Goal: Task Accomplishment & Management: Manage account settings

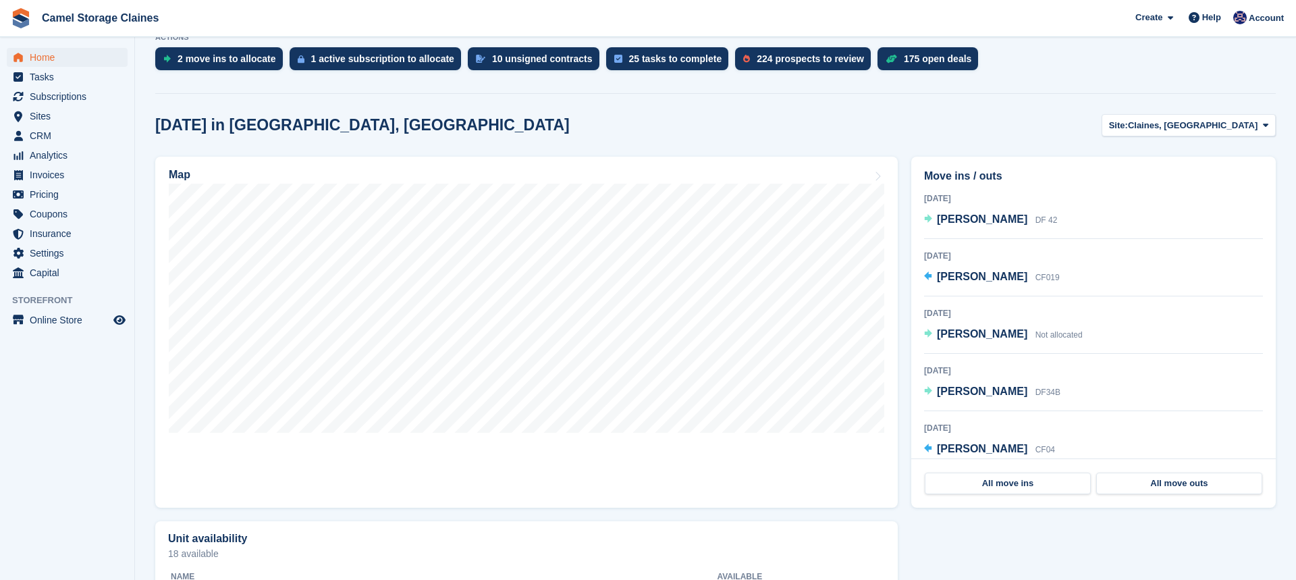
scroll to position [361, 0]
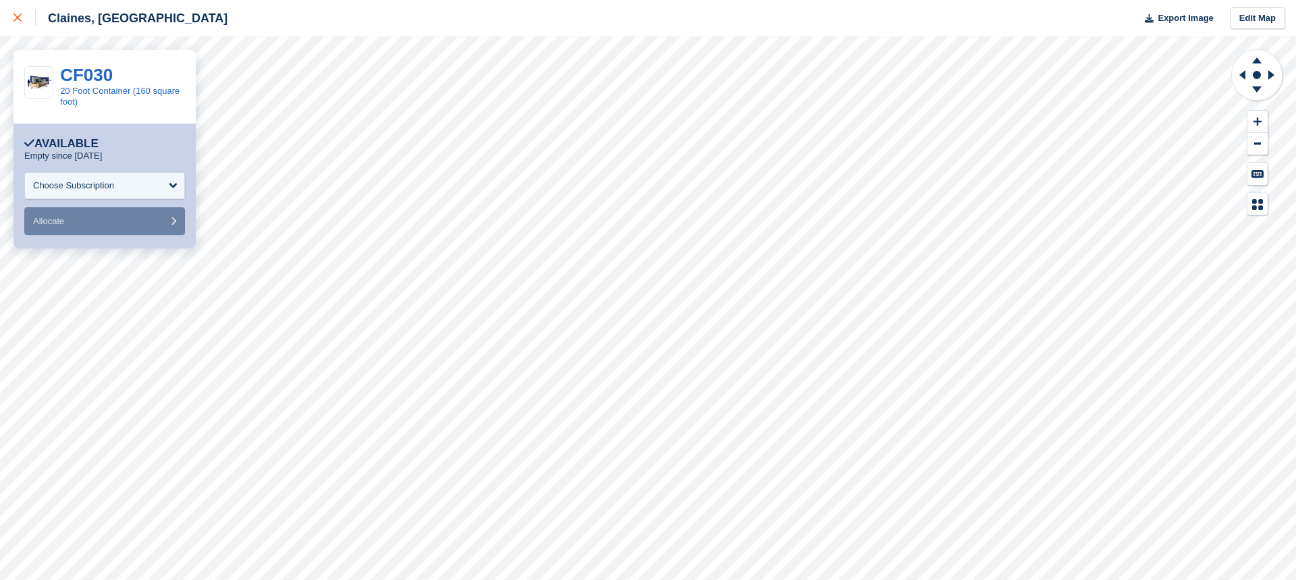
click at [26, 19] on div at bounding box center [25, 18] width 22 height 16
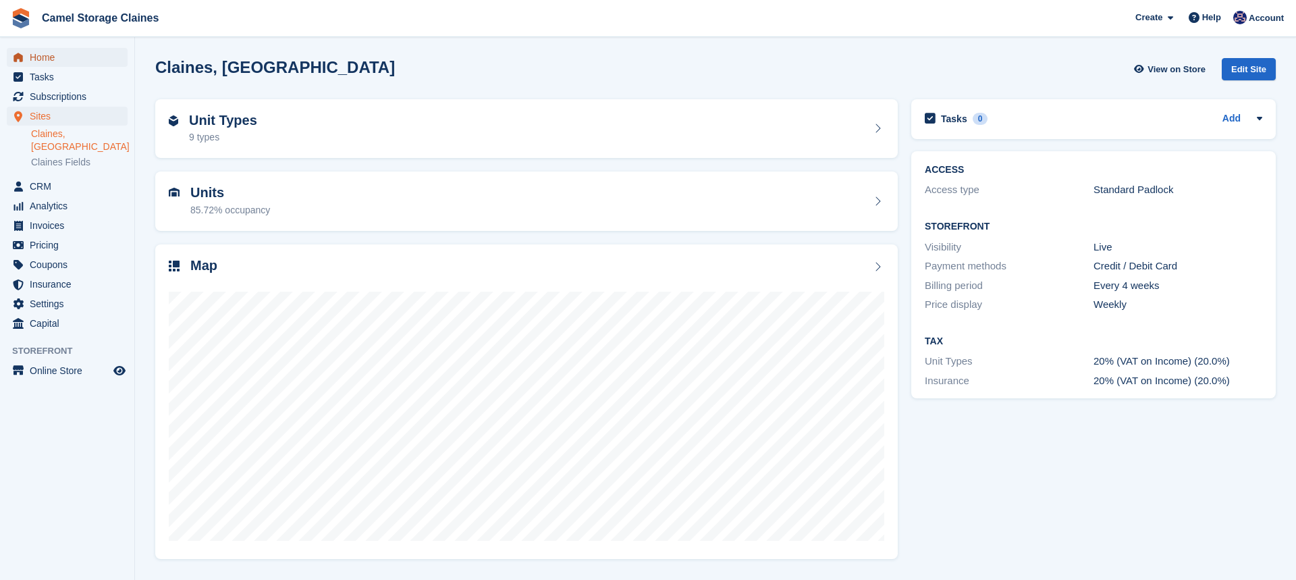
click at [72, 55] on span "Home" at bounding box center [70, 57] width 81 height 19
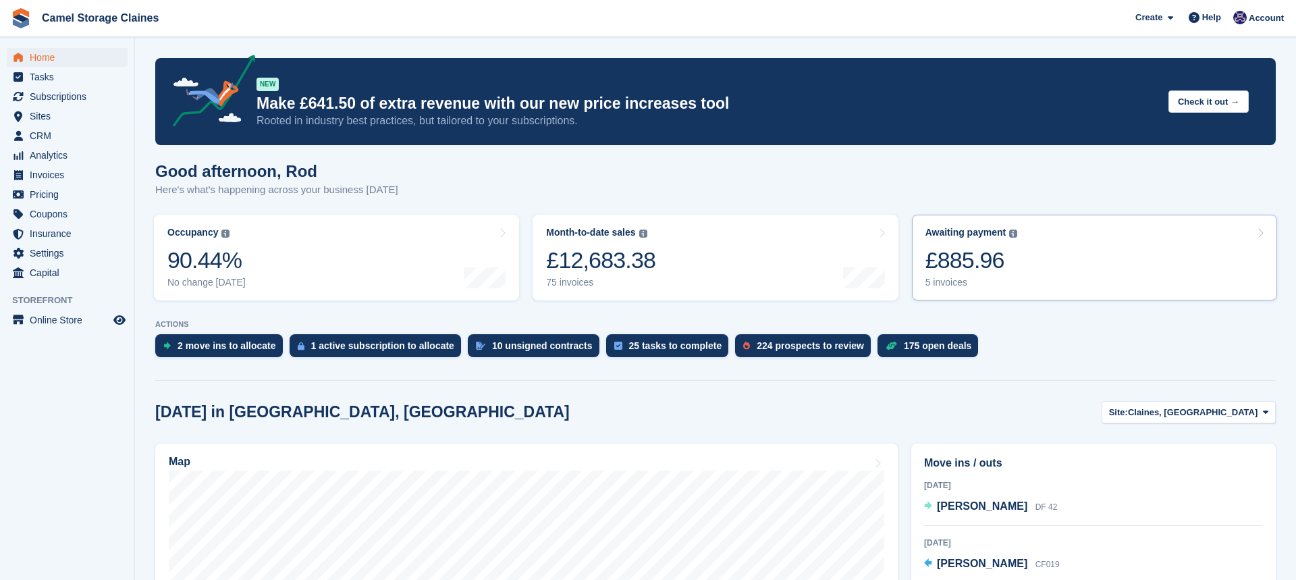
click at [980, 248] on div "£885.96" at bounding box center [972, 260] width 93 height 28
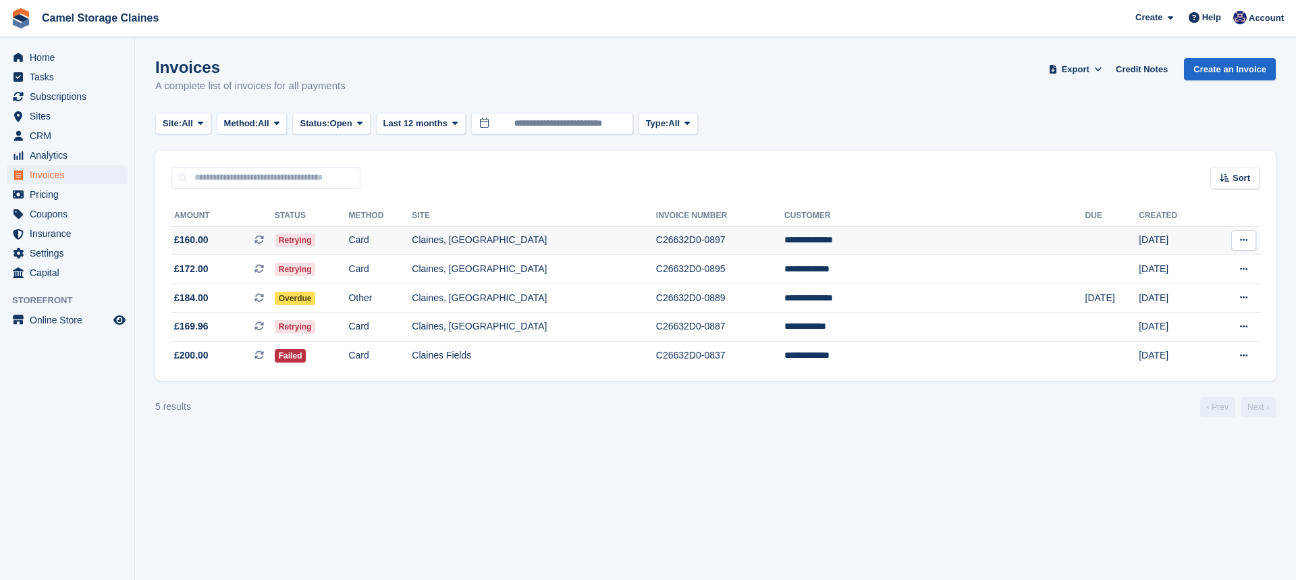
click at [412, 250] on td "Card" at bounding box center [379, 240] width 63 height 29
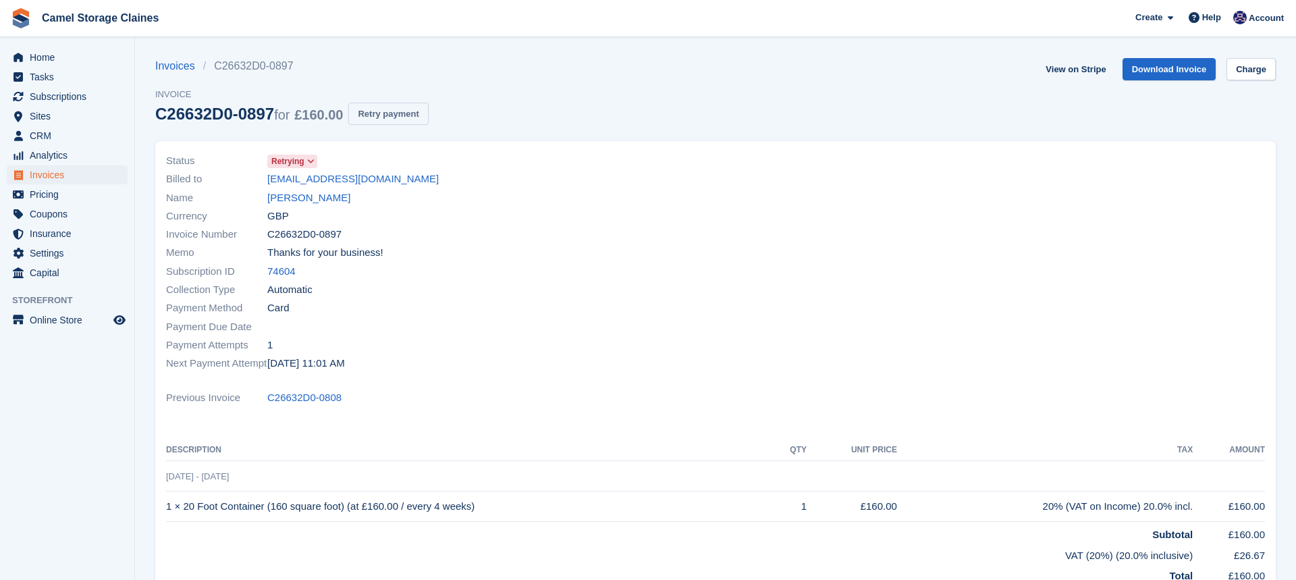
click at [399, 120] on button "Retry payment" at bounding box center [388, 114] width 80 height 22
click at [364, 180] on link "[EMAIL_ADDRESS][DOMAIN_NAME]" at bounding box center [353, 180] width 172 height 16
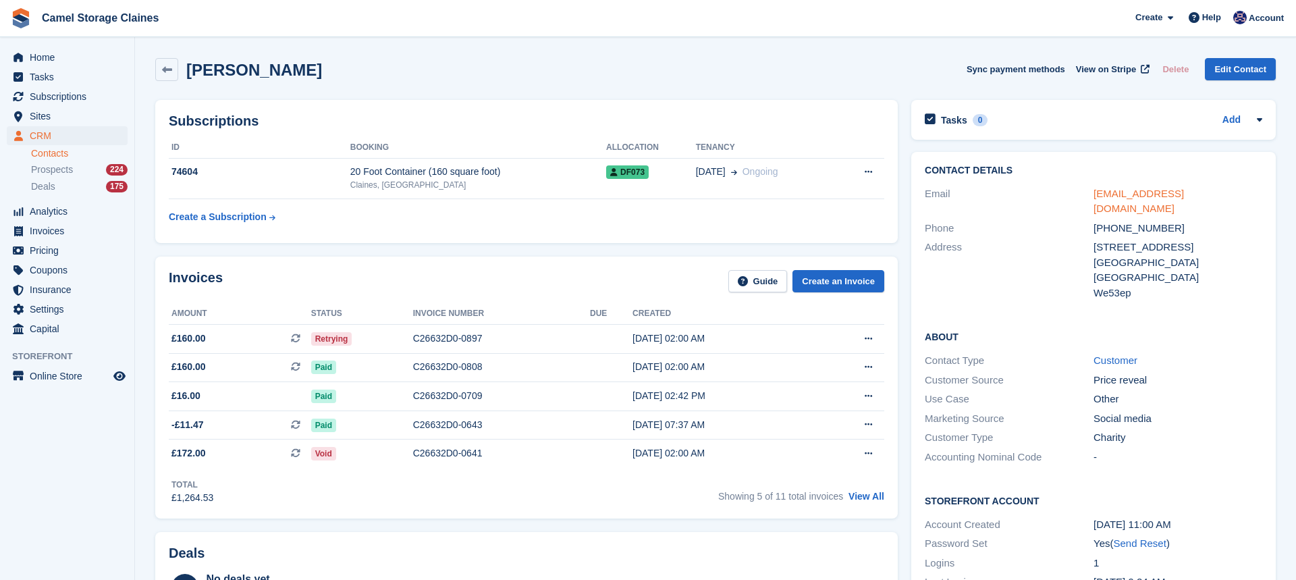
click at [1147, 196] on link "islandersrugby@yahoo.co.uk" at bounding box center [1139, 201] width 90 height 27
click at [47, 63] on span "Home" at bounding box center [70, 57] width 81 height 19
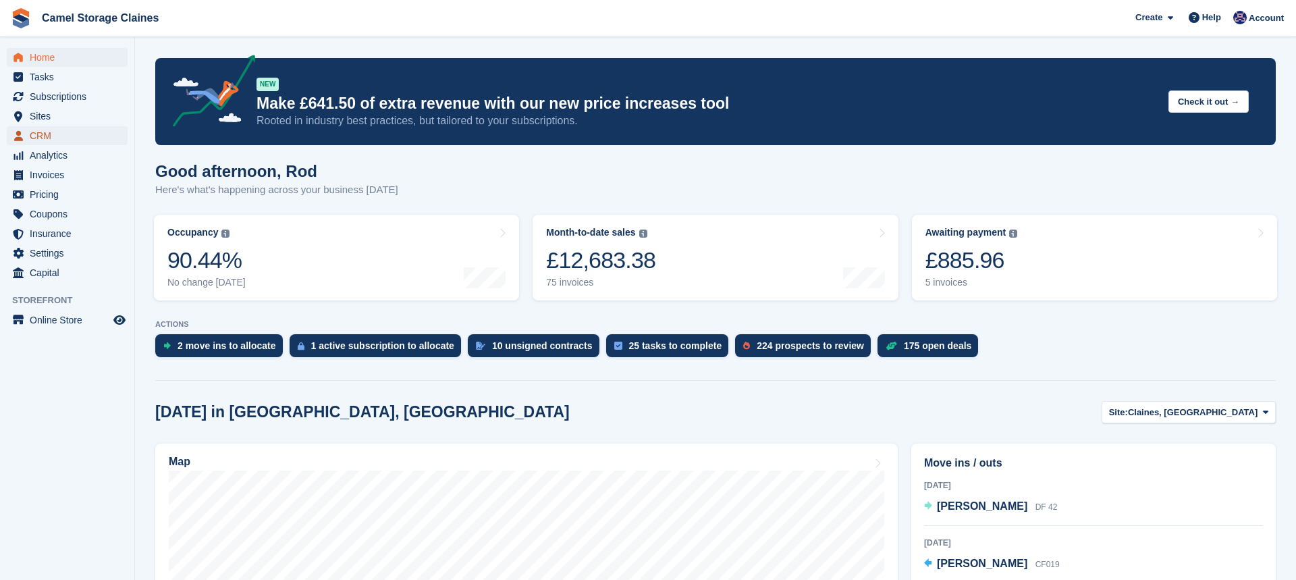
click at [80, 139] on span "CRM" at bounding box center [70, 135] width 81 height 19
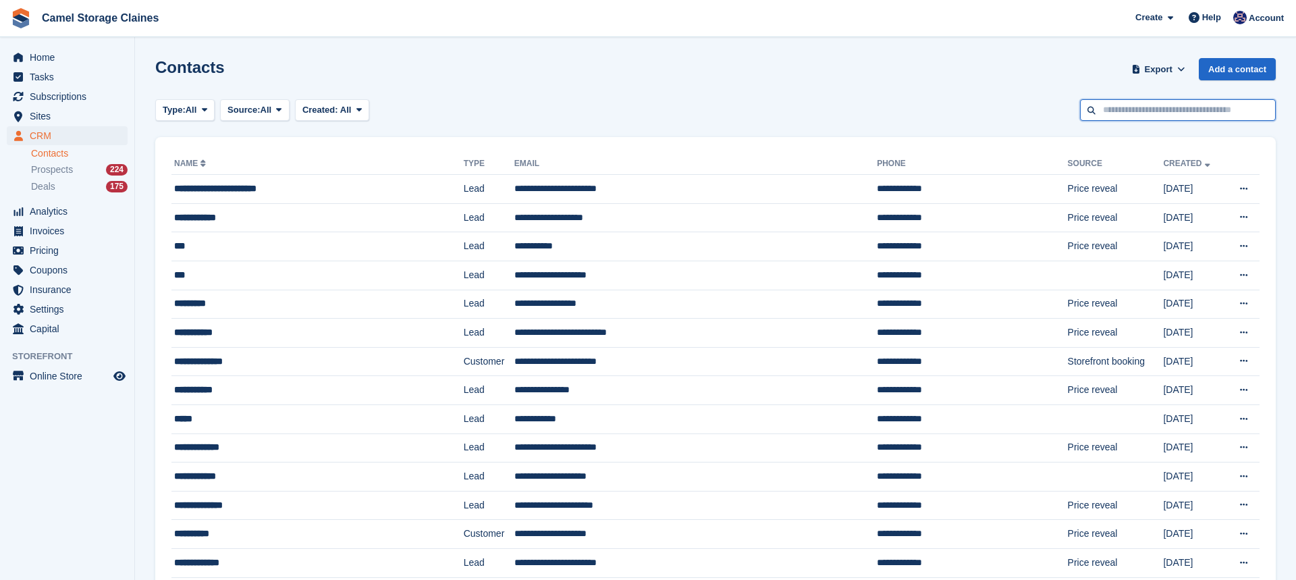
click at [1127, 119] on input "text" at bounding box center [1178, 110] width 196 height 22
type input "******"
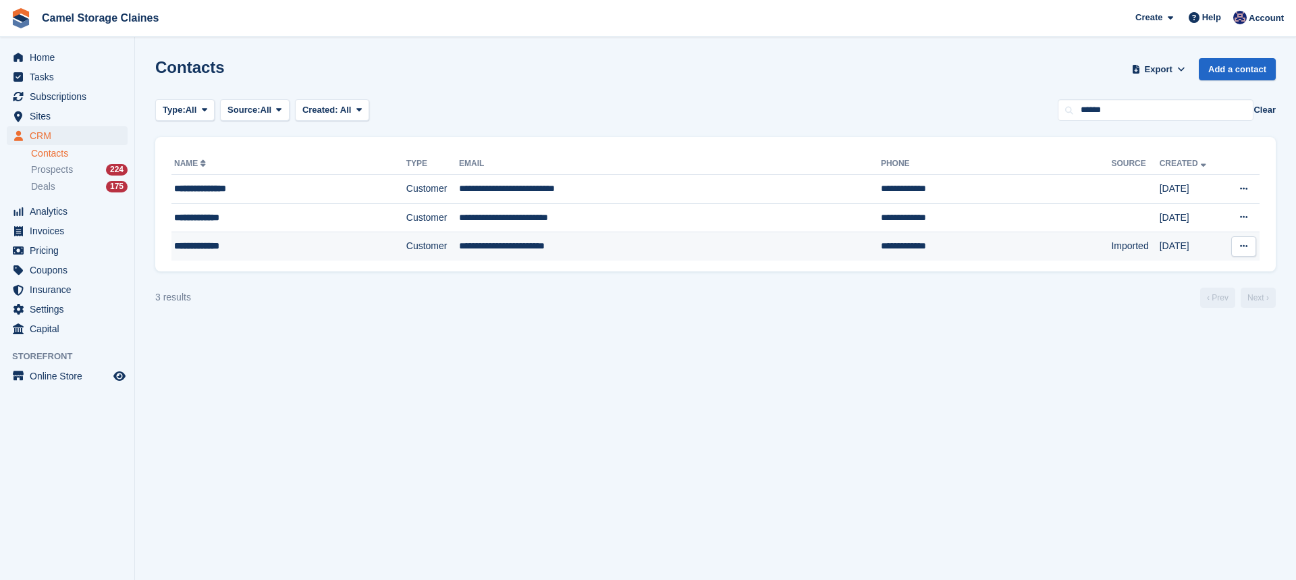
click at [309, 244] on div "**********" at bounding box center [264, 246] width 180 height 14
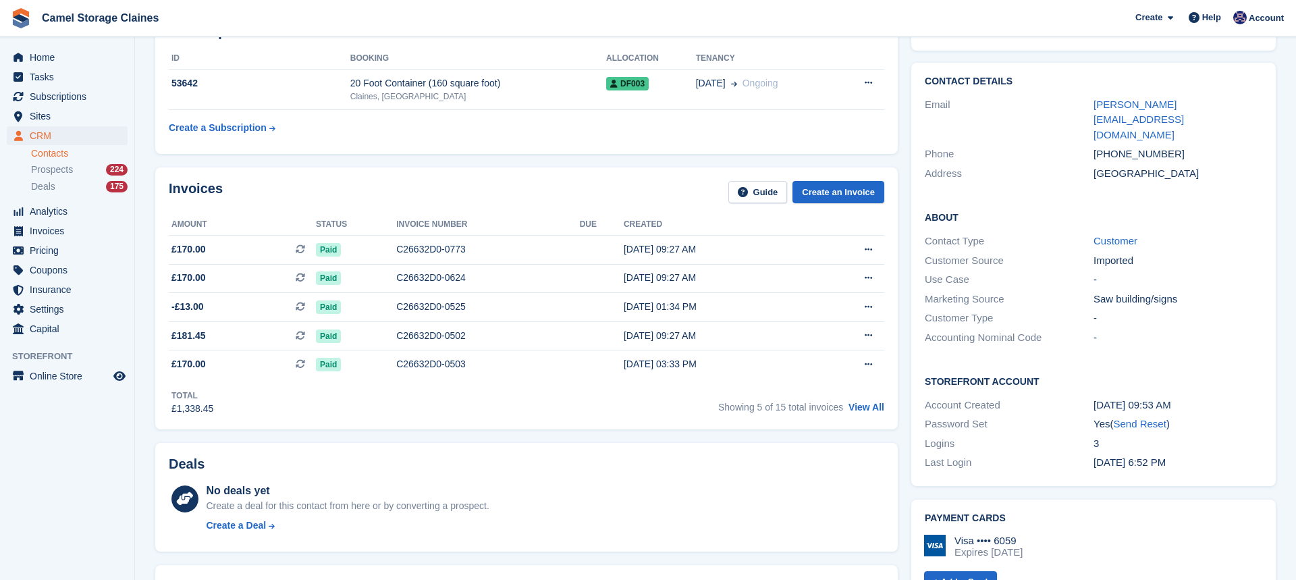
scroll to position [182, 0]
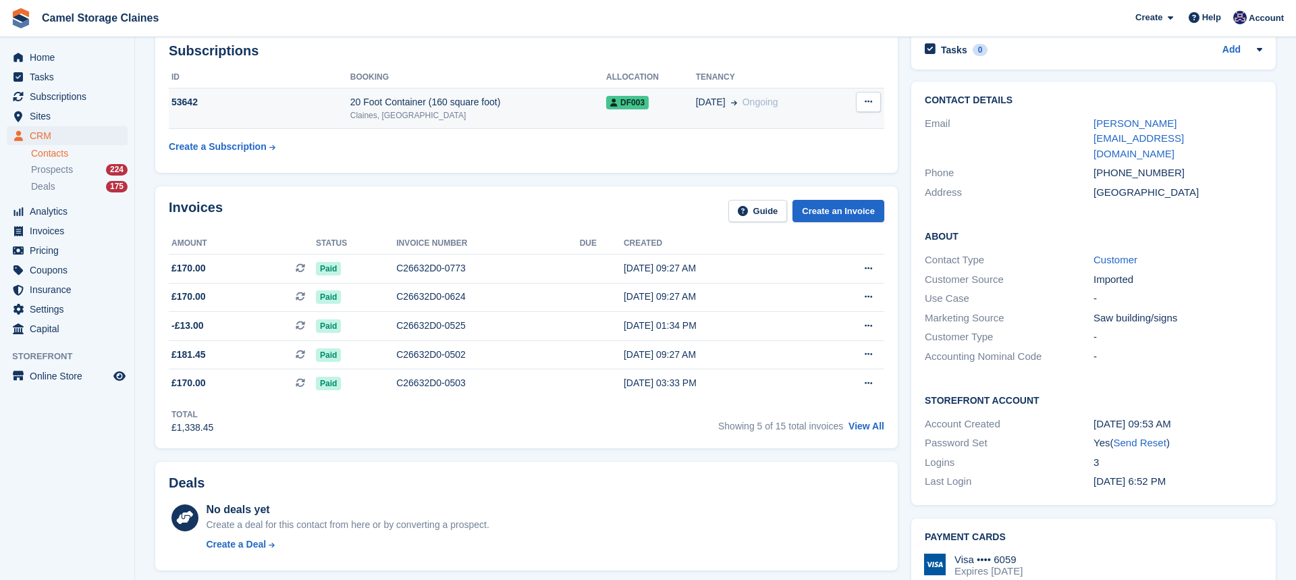
click at [299, 114] on td "53642" at bounding box center [260, 108] width 182 height 41
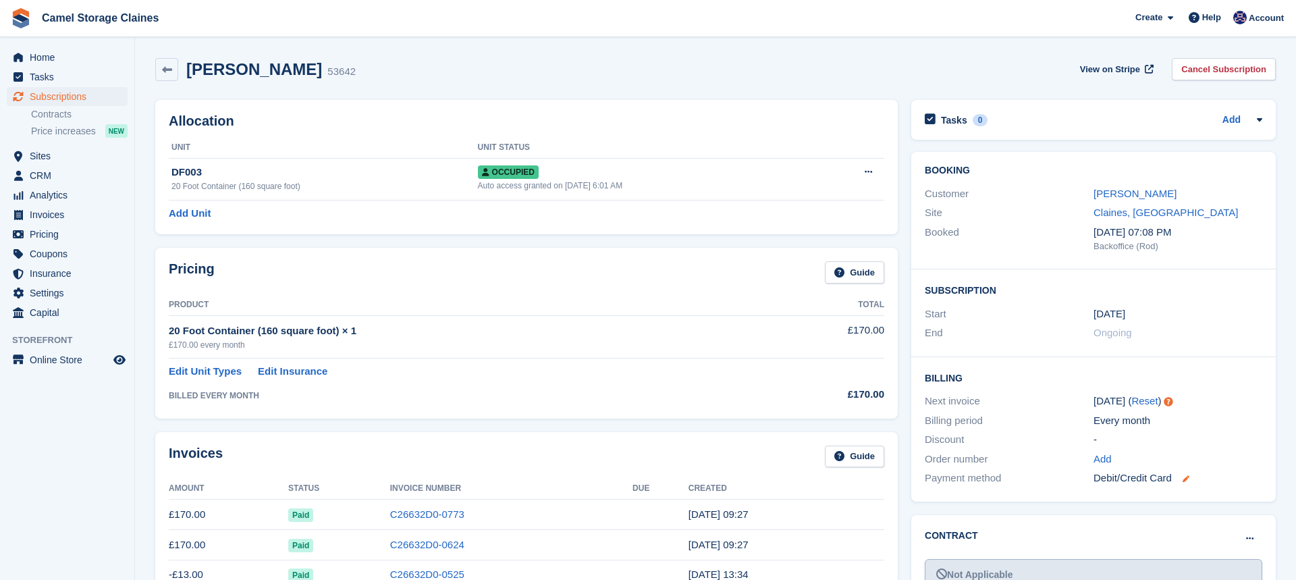
click at [1190, 481] on icon at bounding box center [1186, 478] width 7 height 7
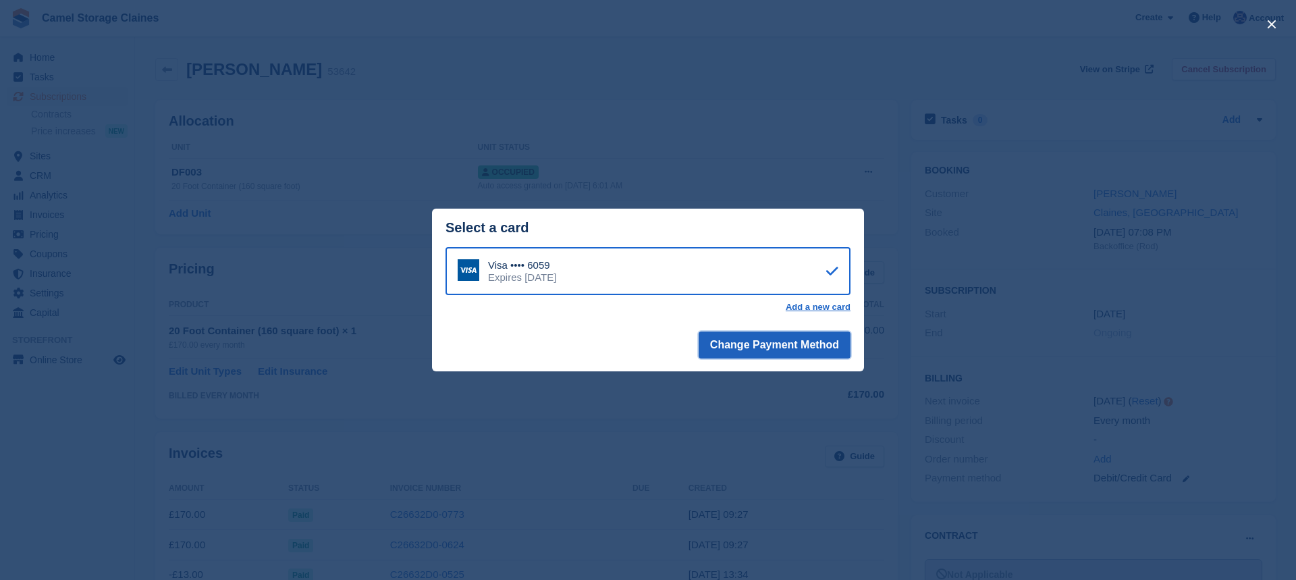
click at [743, 339] on button "Change Payment Method" at bounding box center [775, 345] width 152 height 27
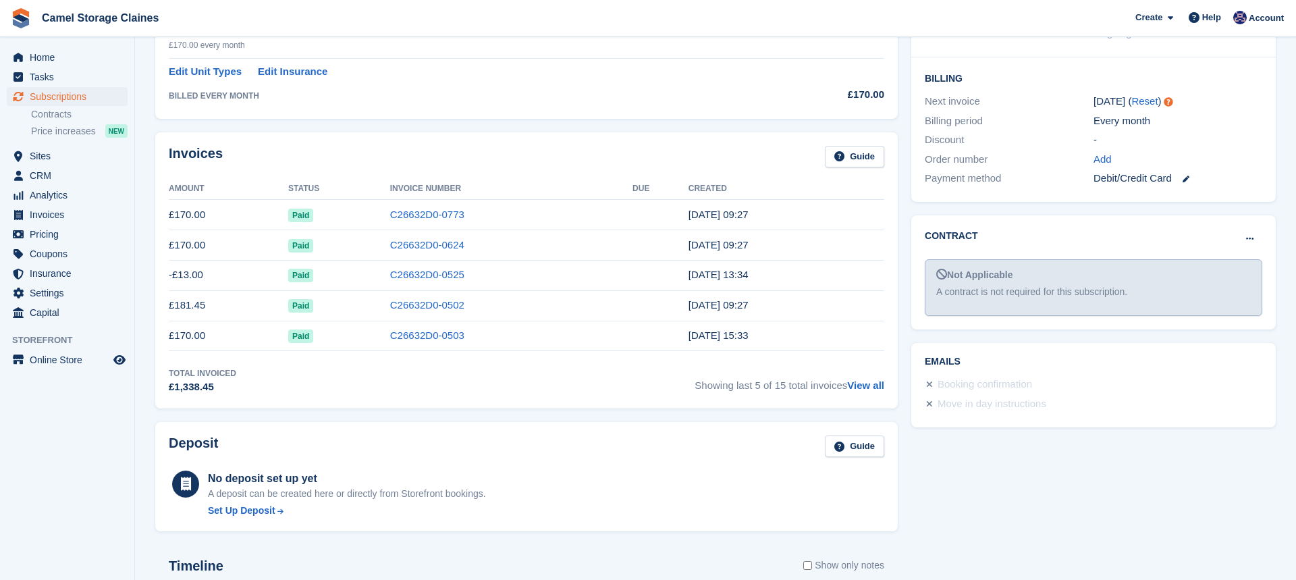
scroll to position [297, 0]
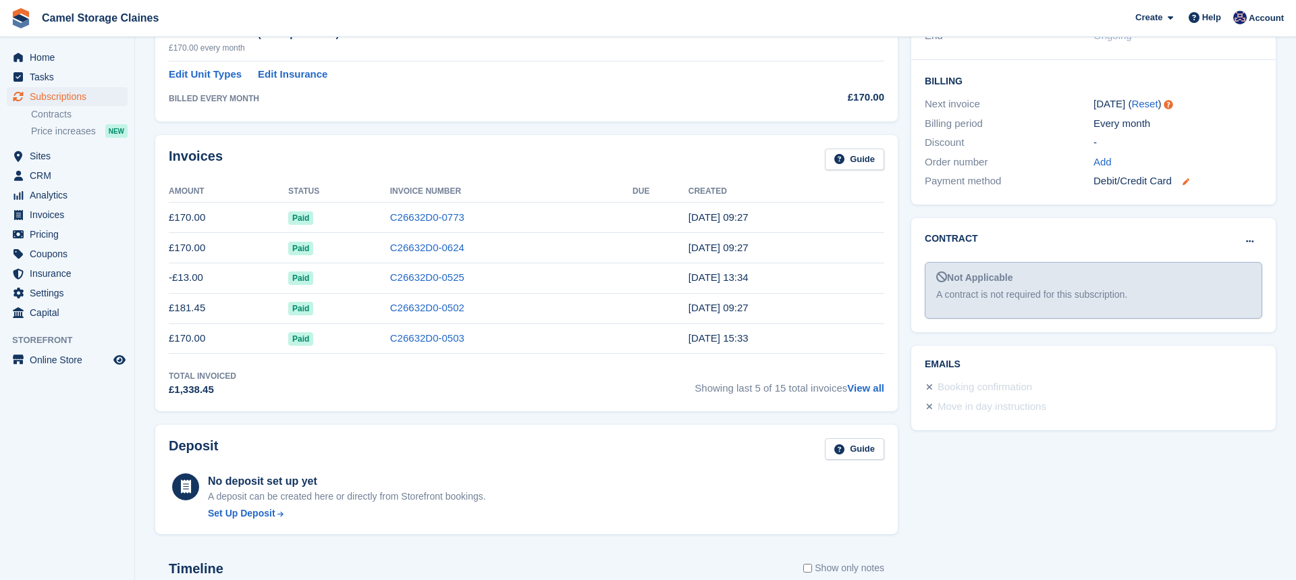
click at [1188, 178] on icon at bounding box center [1186, 181] width 7 height 7
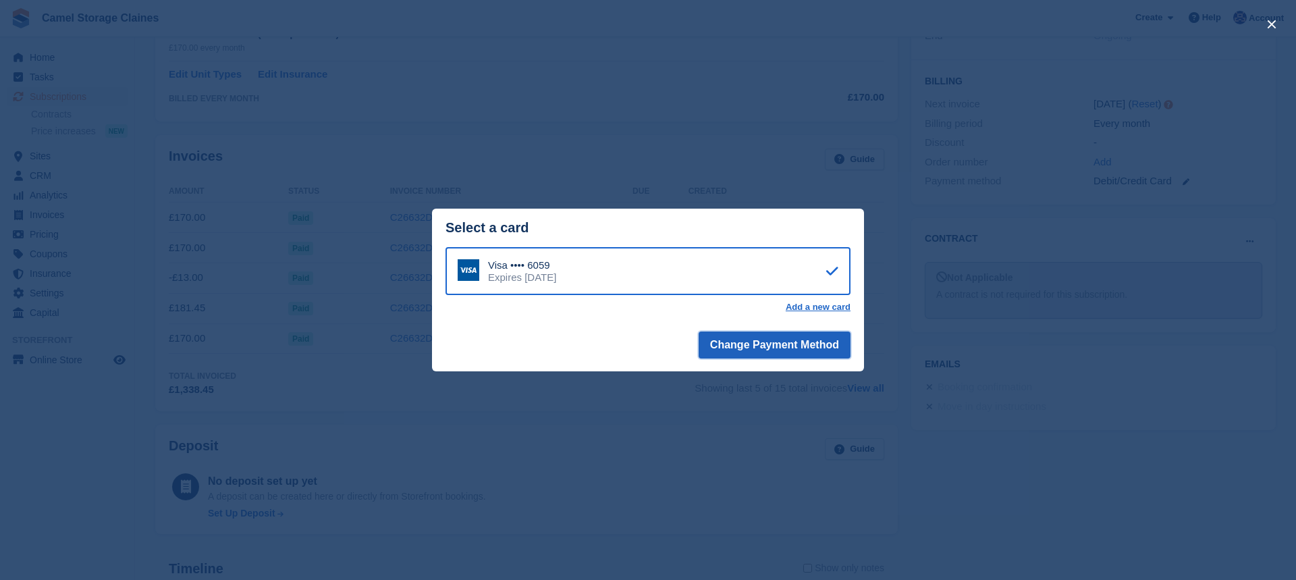
click at [775, 346] on button "Change Payment Method" at bounding box center [775, 345] width 152 height 27
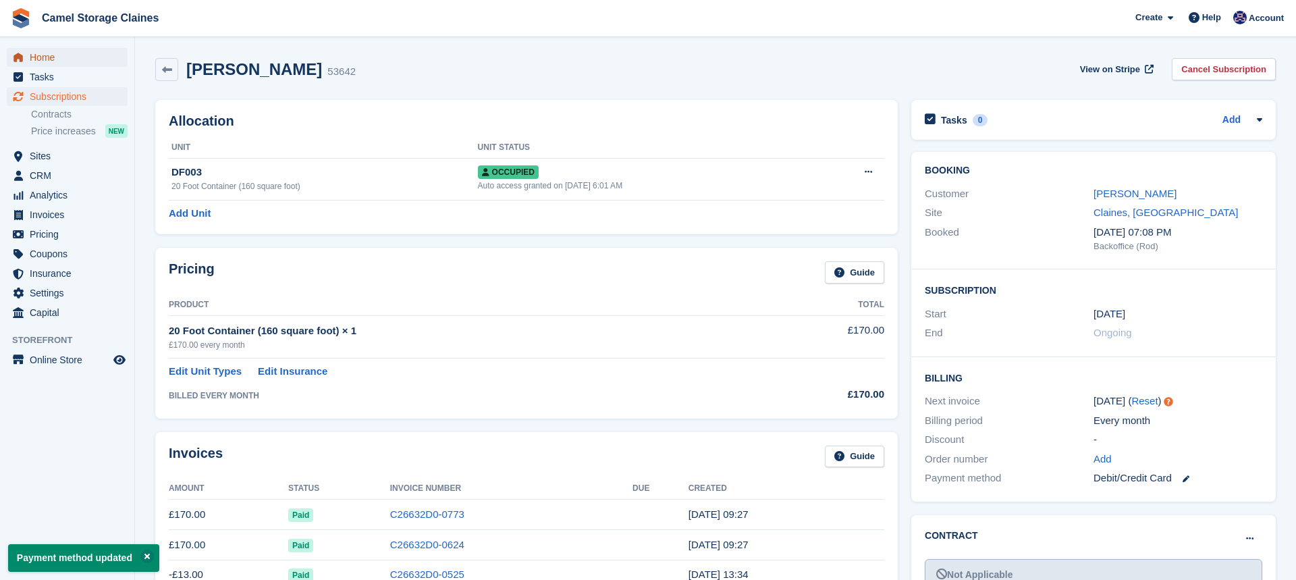
click at [55, 63] on span "Home" at bounding box center [70, 57] width 81 height 19
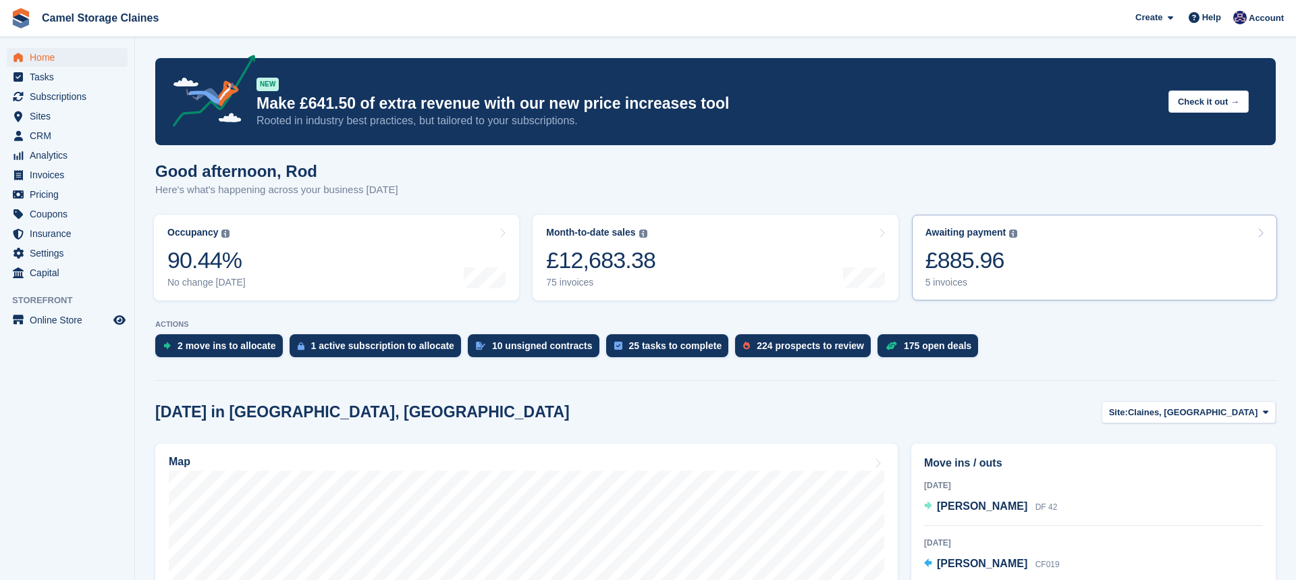
click at [974, 257] on div "£885.96" at bounding box center [972, 260] width 93 height 28
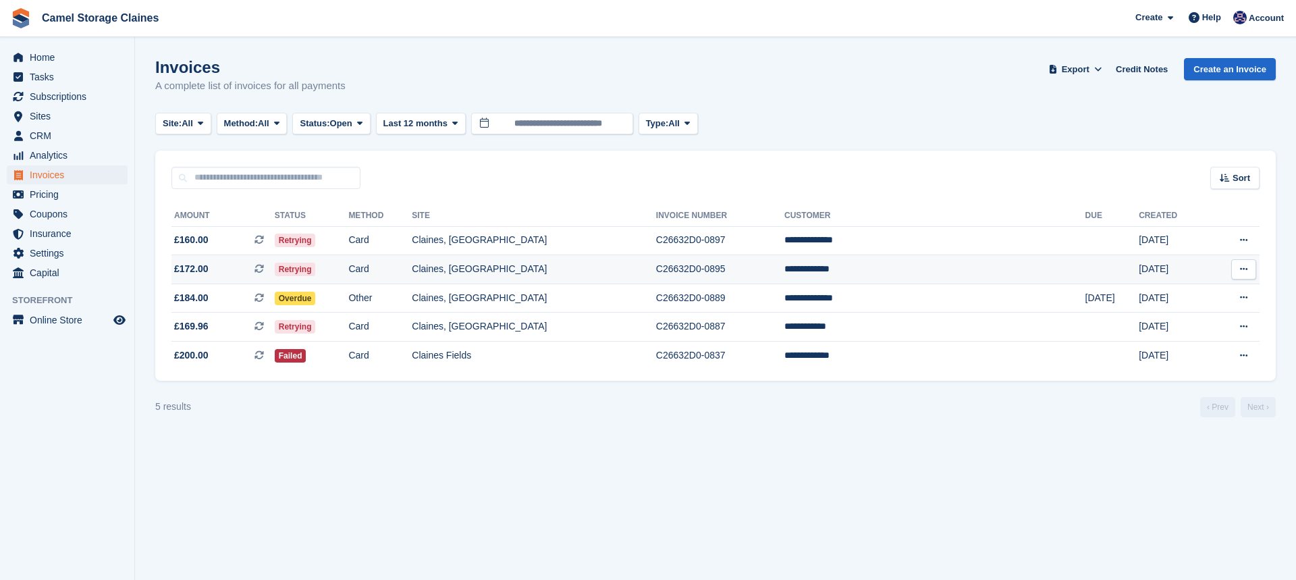
click at [412, 276] on td "Card" at bounding box center [379, 269] width 63 height 29
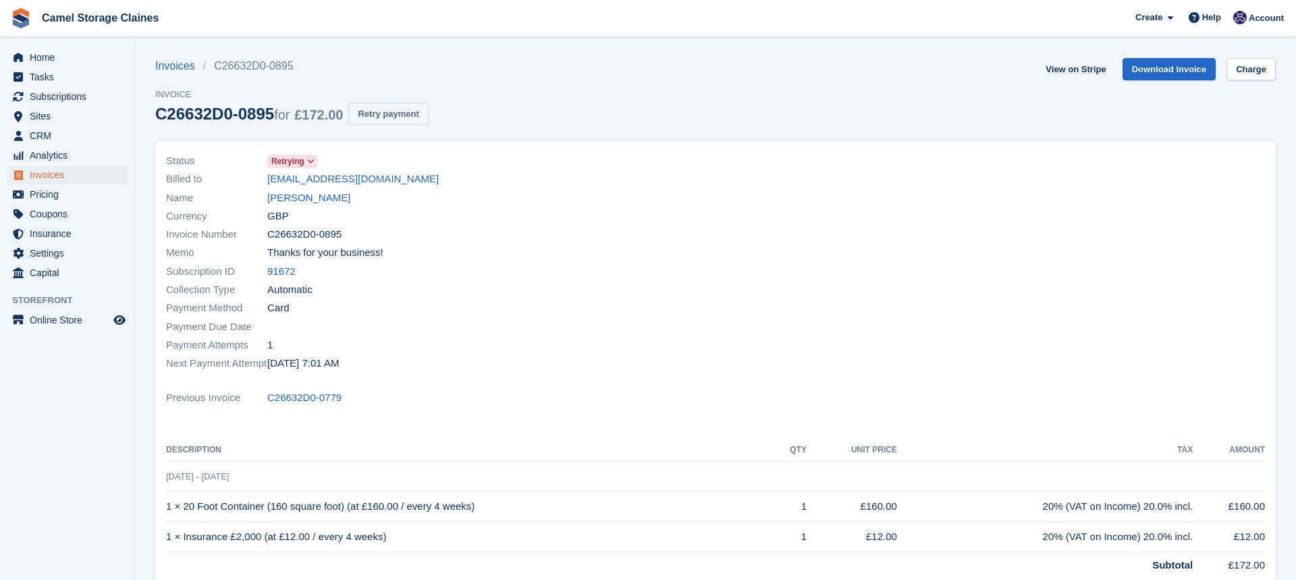
click at [394, 117] on button "Retry payment" at bounding box center [388, 114] width 80 height 22
click at [317, 197] on link "Richard Morse" at bounding box center [308, 198] width 83 height 16
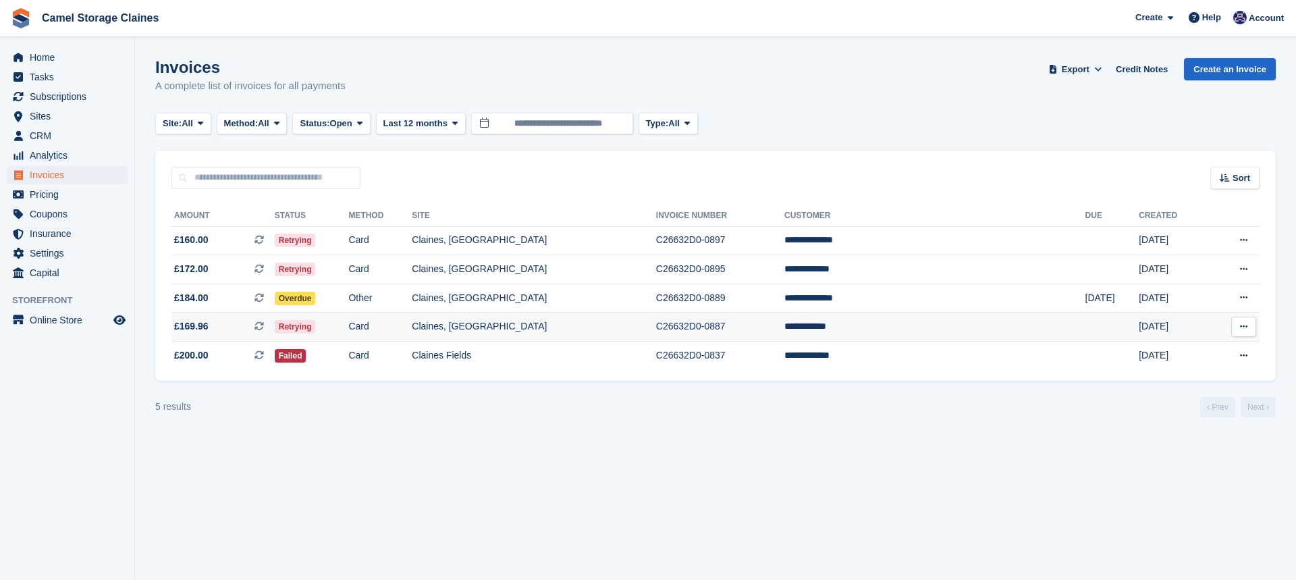
click at [412, 325] on td "Card" at bounding box center [379, 327] width 63 height 29
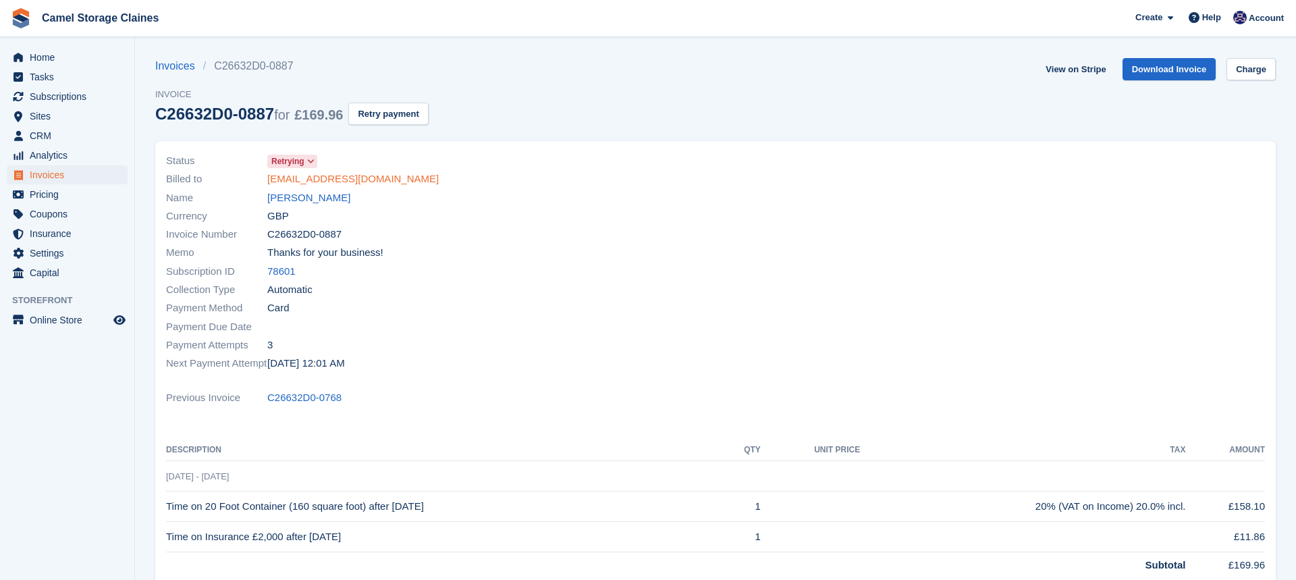
click at [358, 180] on link "[EMAIL_ADDRESS][DOMAIN_NAME]" at bounding box center [353, 180] width 172 height 16
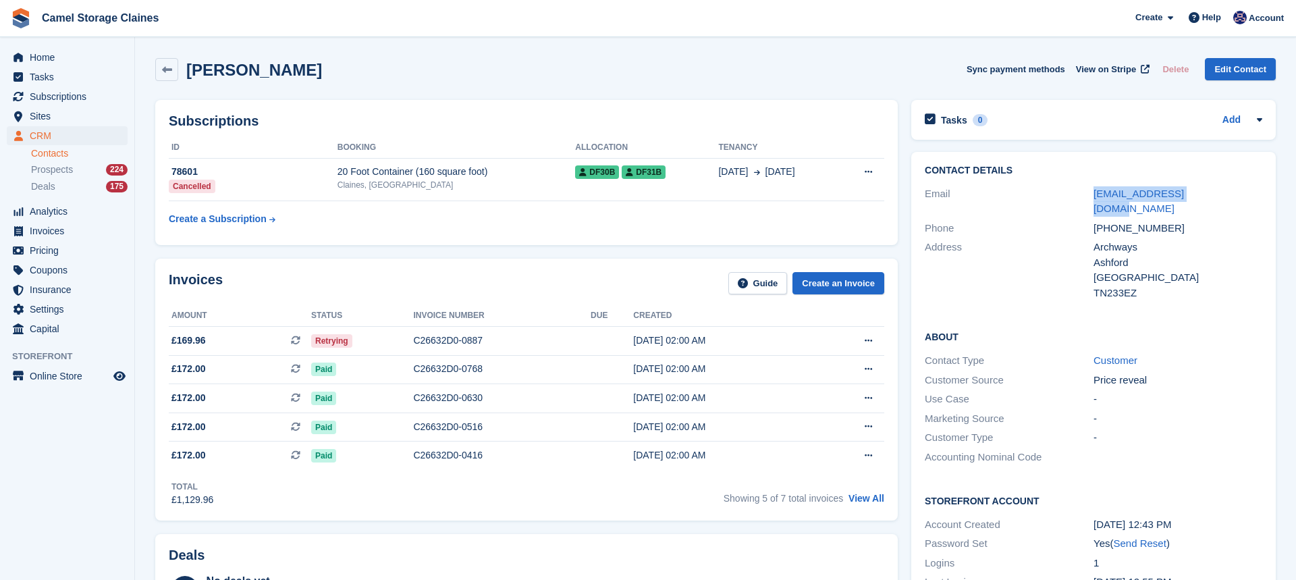
drag, startPoint x: 1255, startPoint y: 192, endPoint x: 1057, endPoint y: 192, distance: 197.8
click at [1057, 192] on div "Email psedwards75@gmail.com" at bounding box center [1094, 201] width 338 height 34
copy div "psedwards75@gmail.com"
click at [52, 56] on span "Home" at bounding box center [70, 57] width 81 height 19
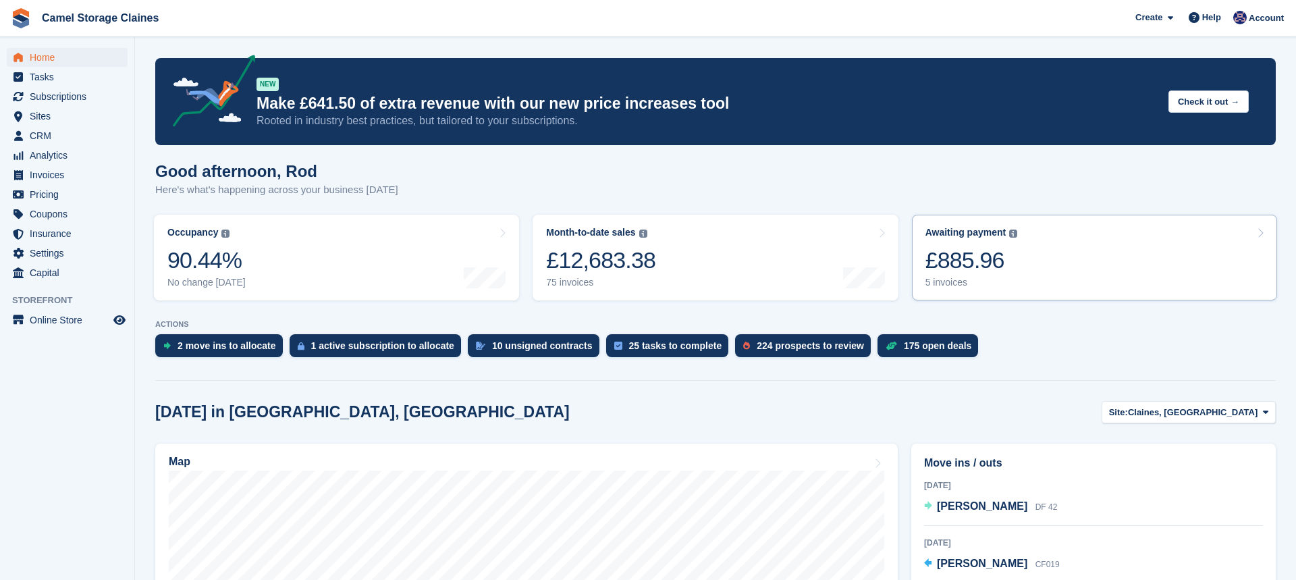
click at [960, 231] on div "Awaiting payment" at bounding box center [966, 232] width 81 height 11
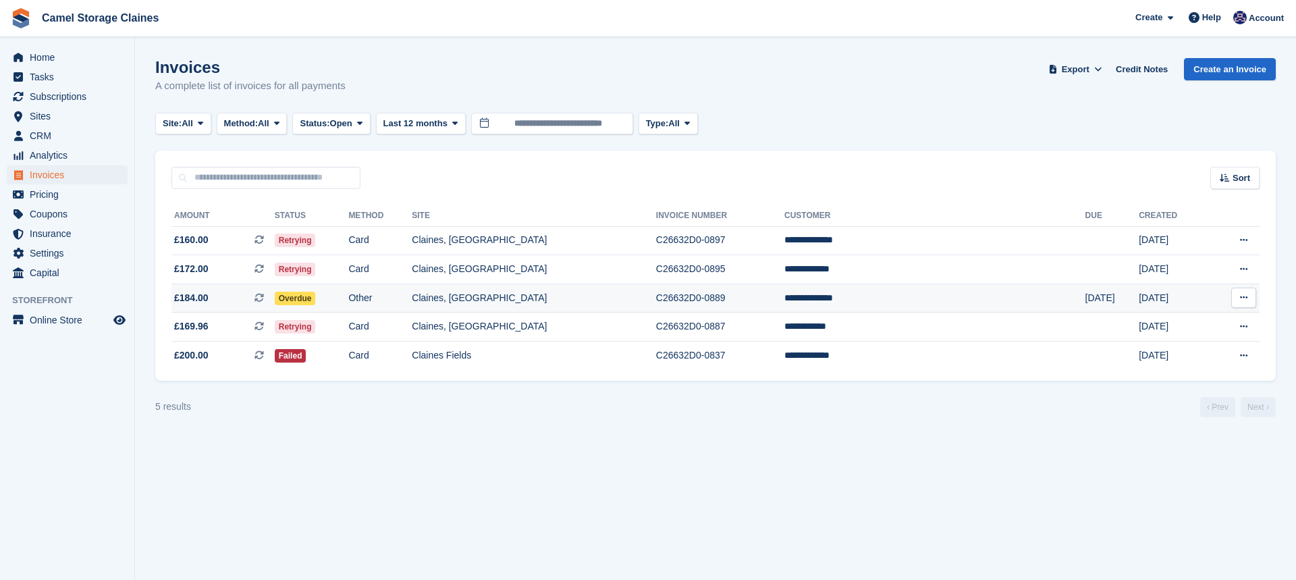
click at [539, 300] on td "Claines, [GEOGRAPHIC_DATA]" at bounding box center [534, 298] width 244 height 29
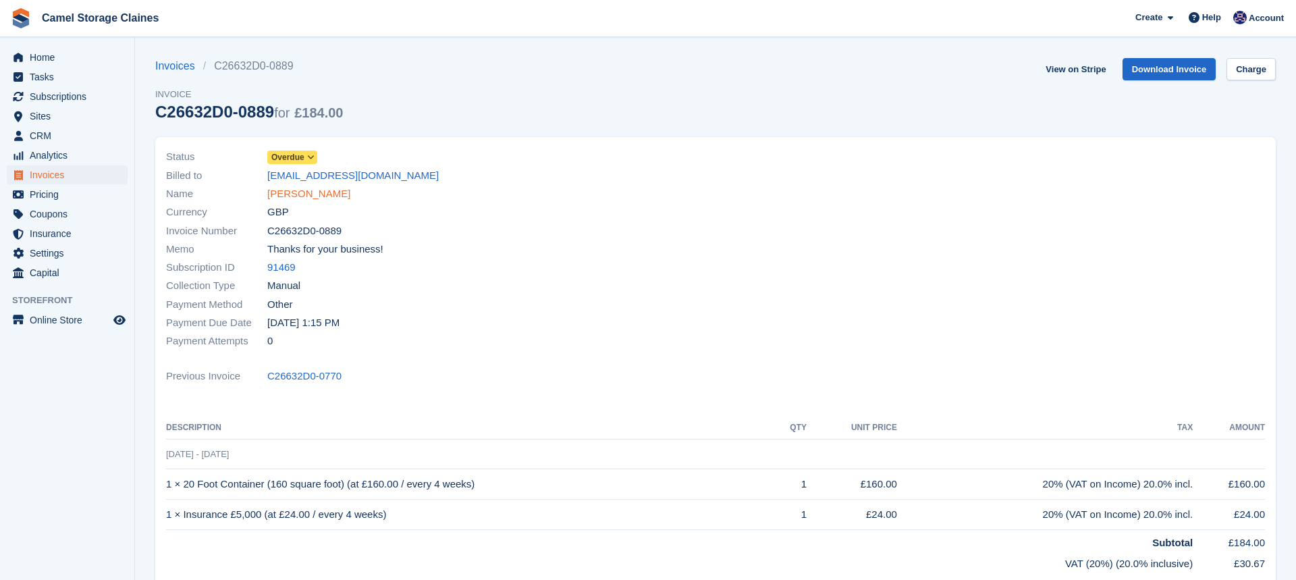
click at [288, 194] on link "Kevin Whatmore" at bounding box center [308, 194] width 83 height 16
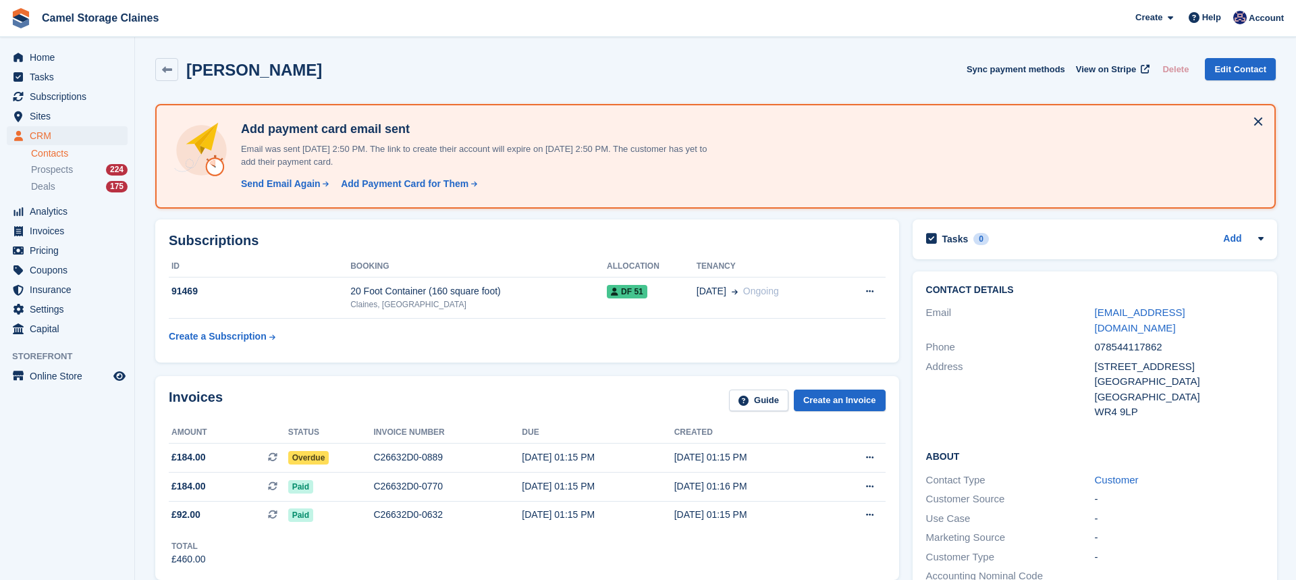
click at [1116, 340] on div "078544117862" at bounding box center [1179, 348] width 169 height 16
copy div "078544117862"
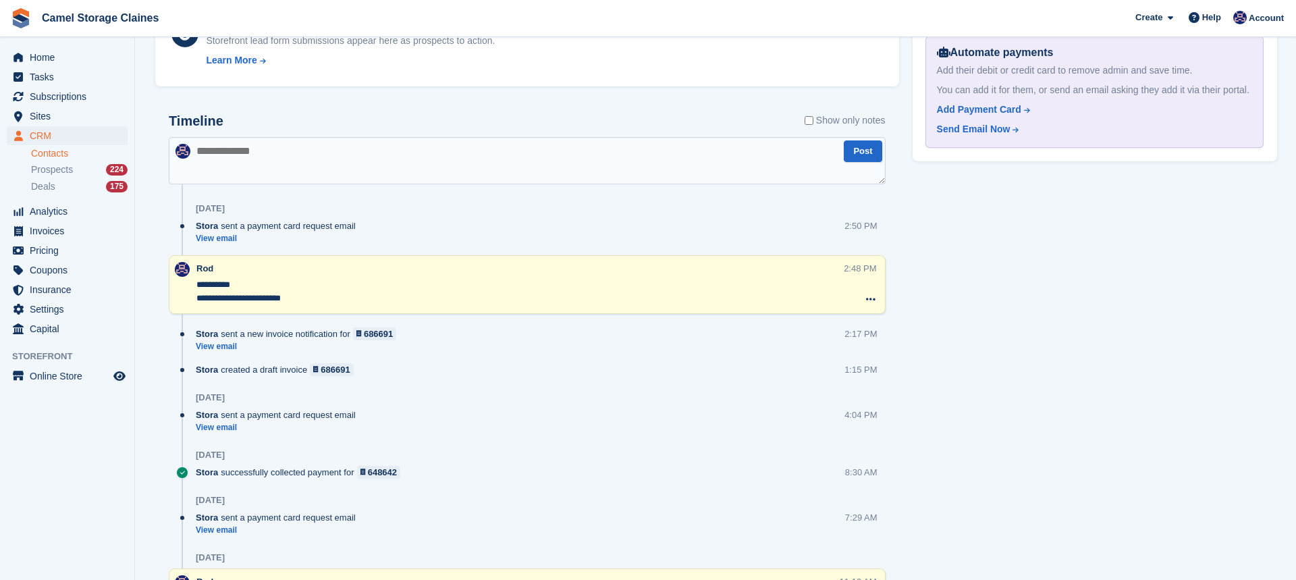
scroll to position [846, 0]
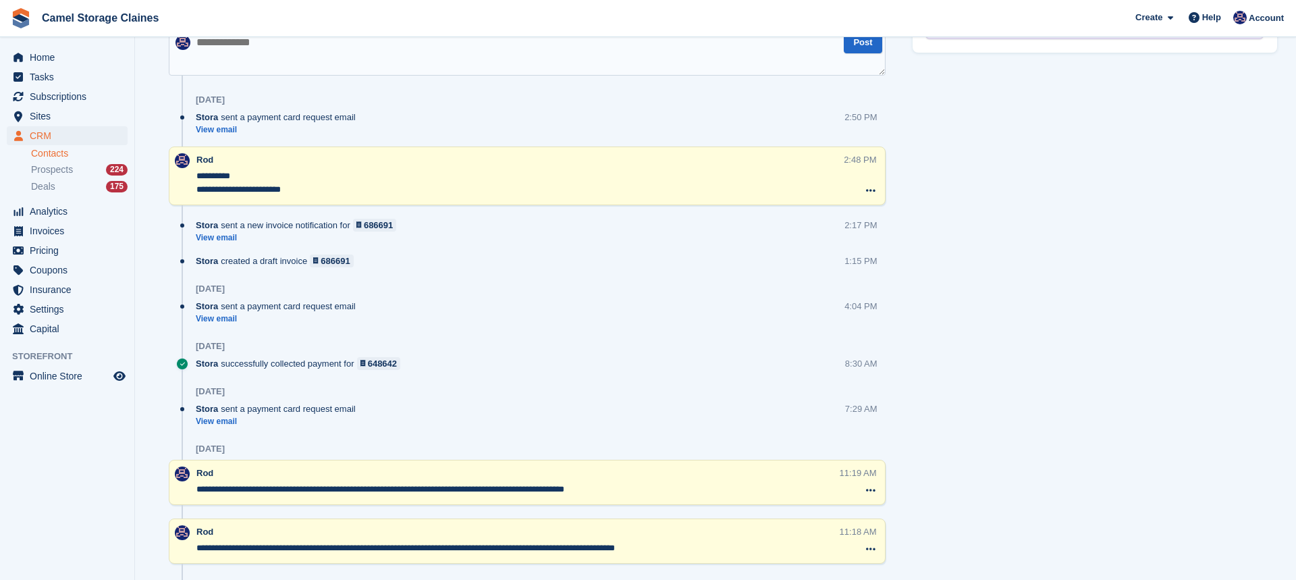
click at [444, 494] on textarea "**********" at bounding box center [518, 490] width 644 height 14
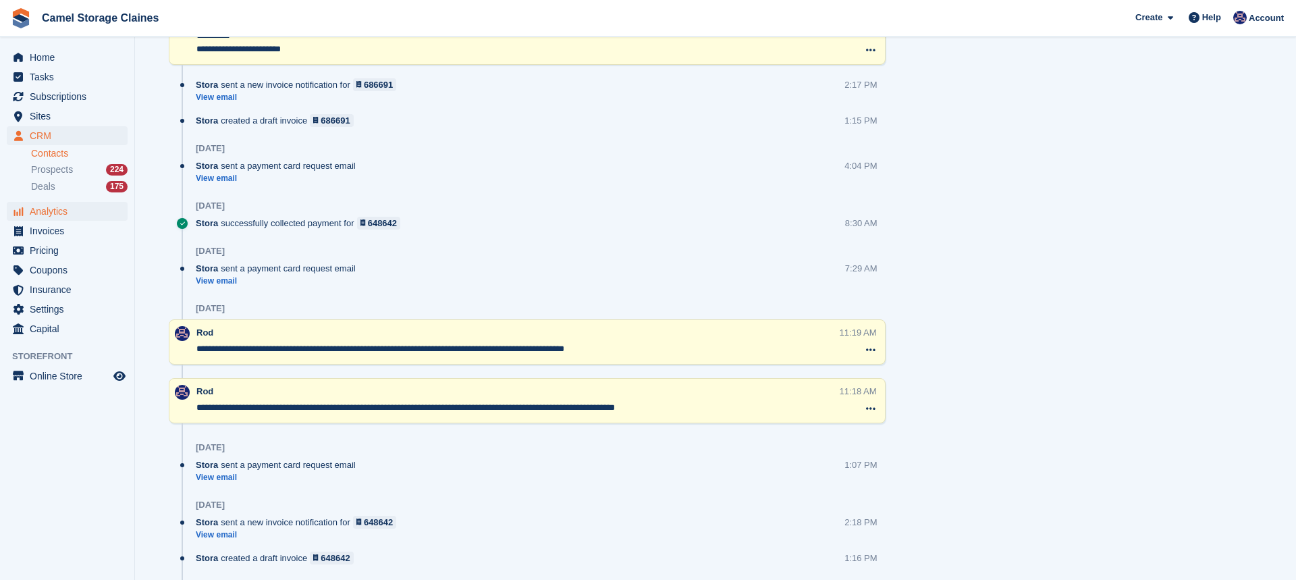
scroll to position [992, 0]
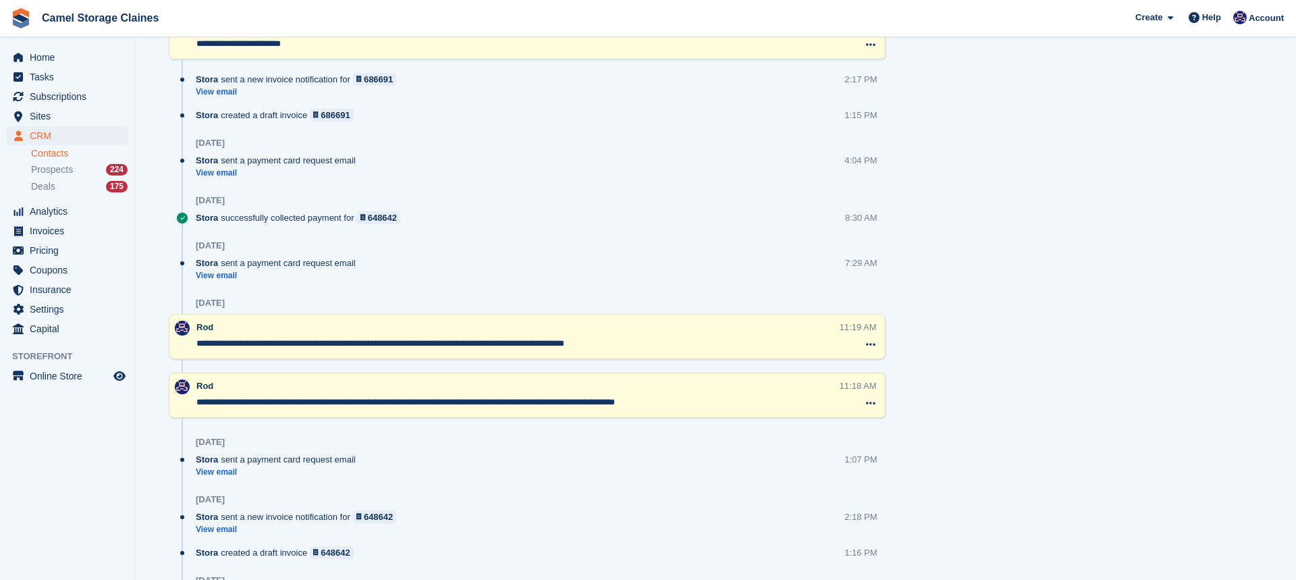
click at [679, 402] on textarea "**********" at bounding box center [518, 403] width 644 height 14
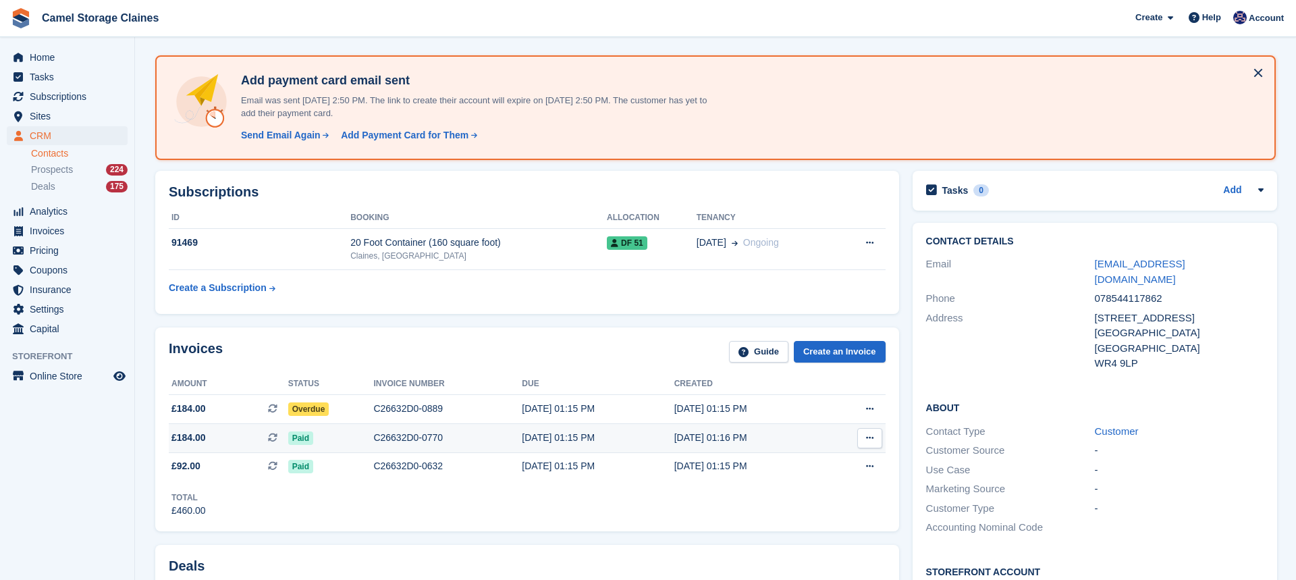
scroll to position [57, 0]
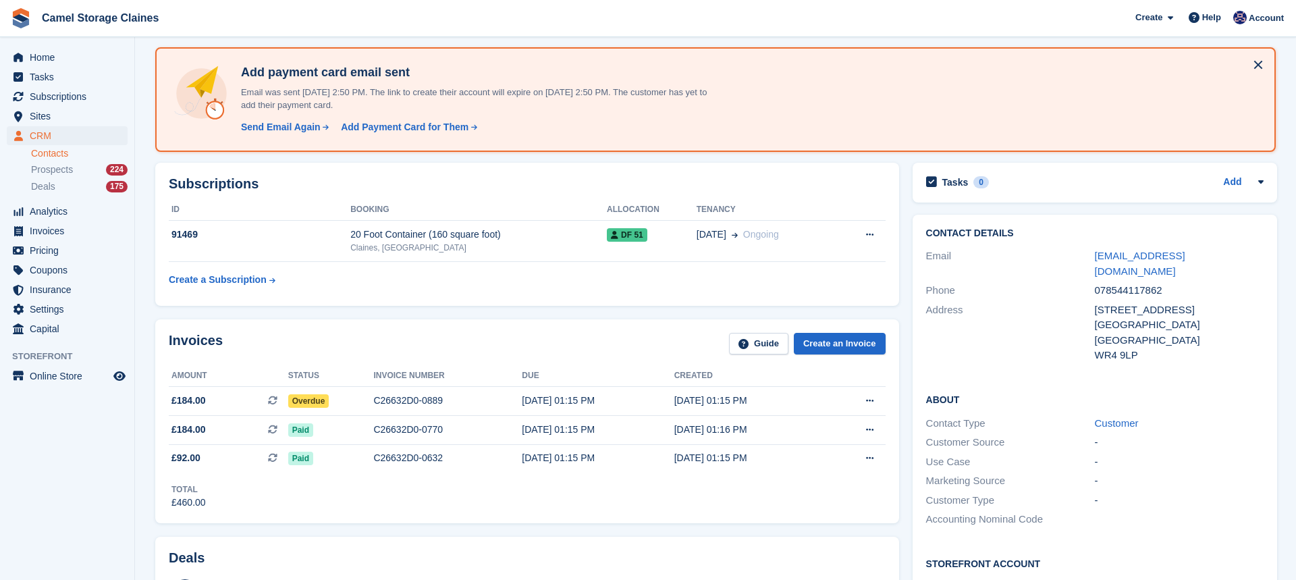
click at [1149, 283] on div "078544117862" at bounding box center [1179, 291] width 169 height 16
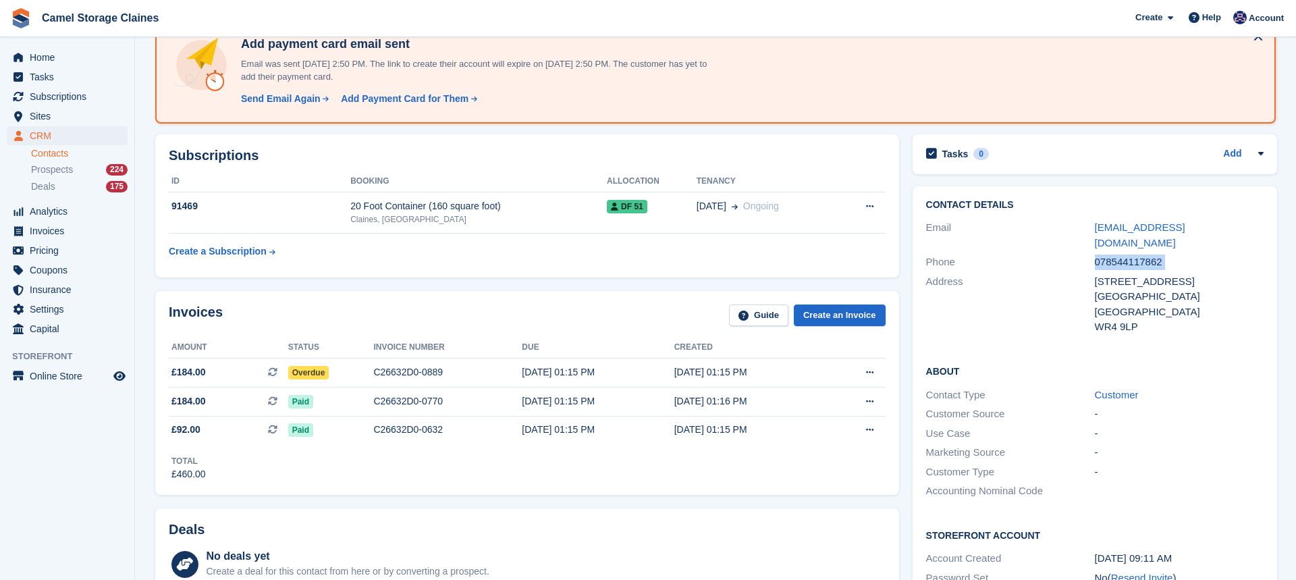
scroll to position [0, 0]
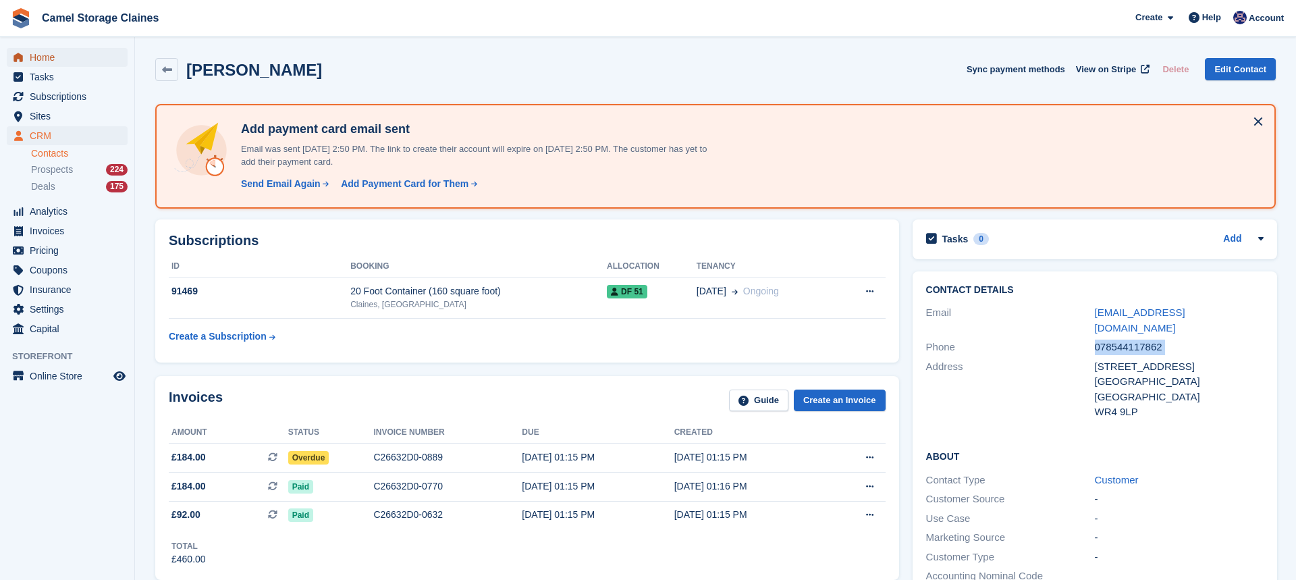
click at [81, 49] on span "Home" at bounding box center [70, 57] width 81 height 19
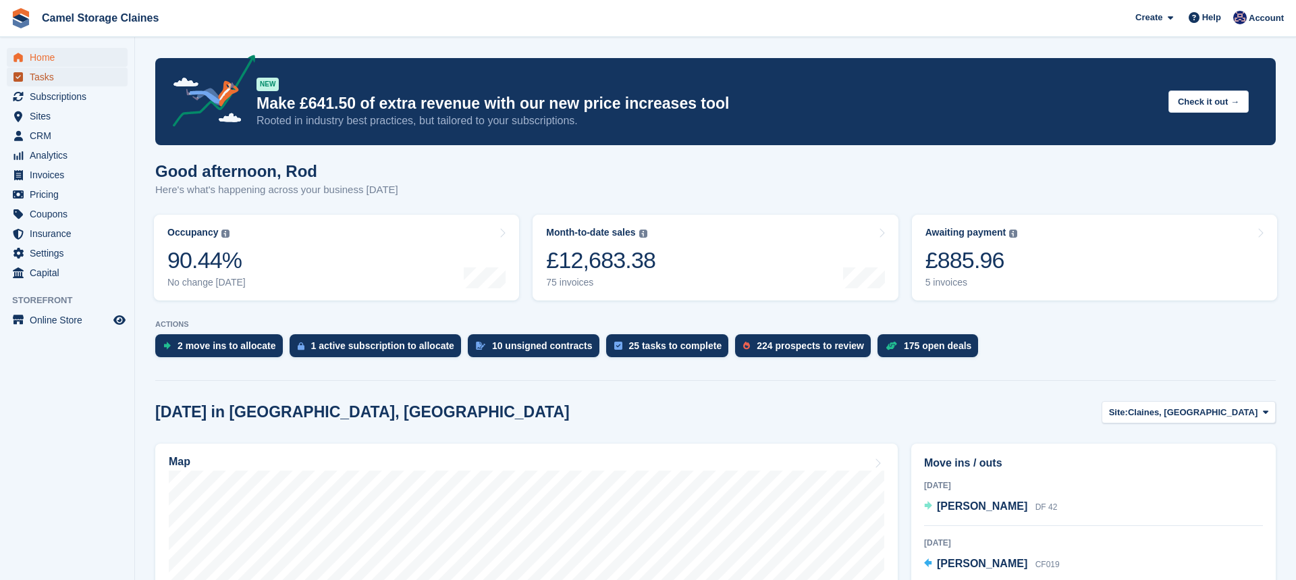
click at [47, 77] on span "Tasks" at bounding box center [70, 77] width 81 height 19
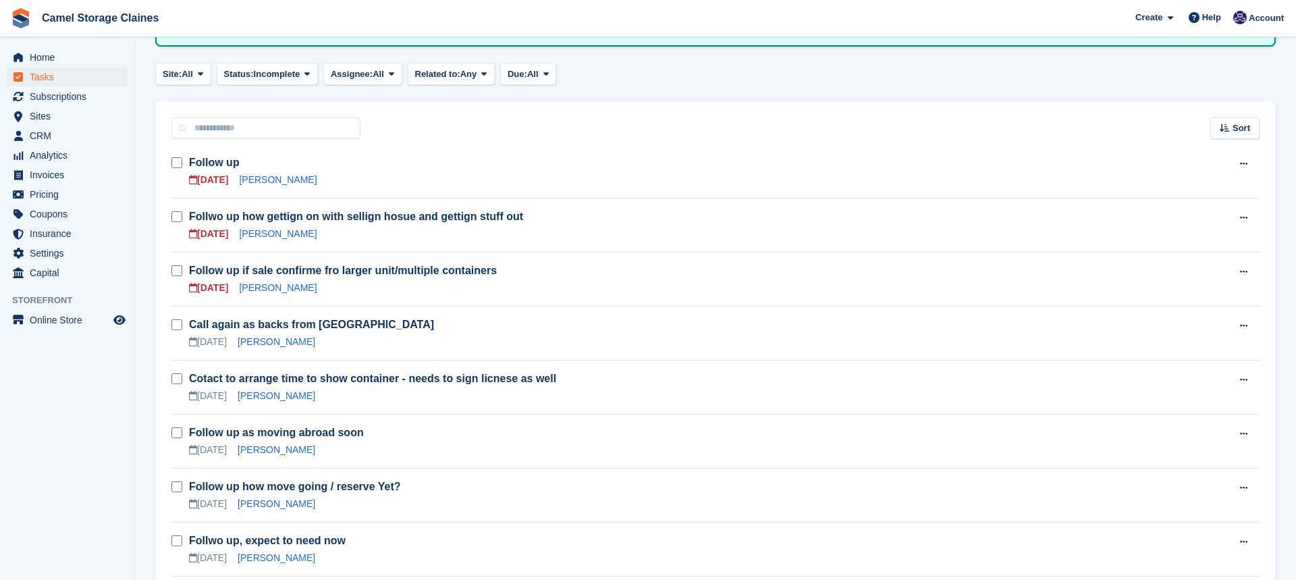
scroll to position [142, 0]
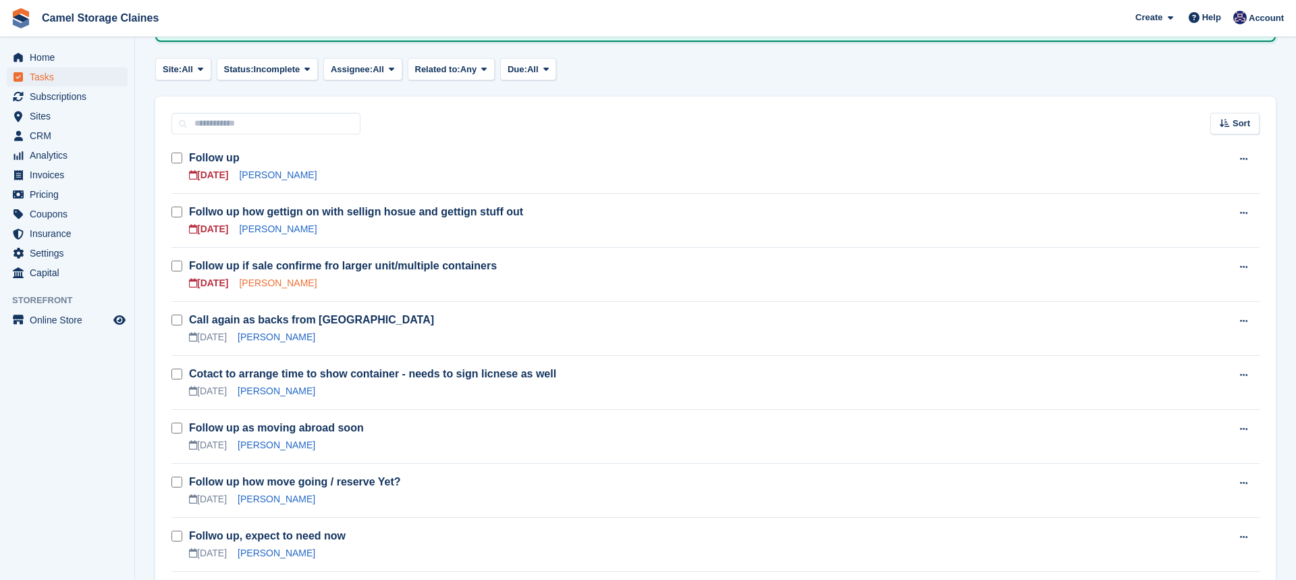
click at [263, 286] on link "James Green" at bounding box center [278, 283] width 78 height 11
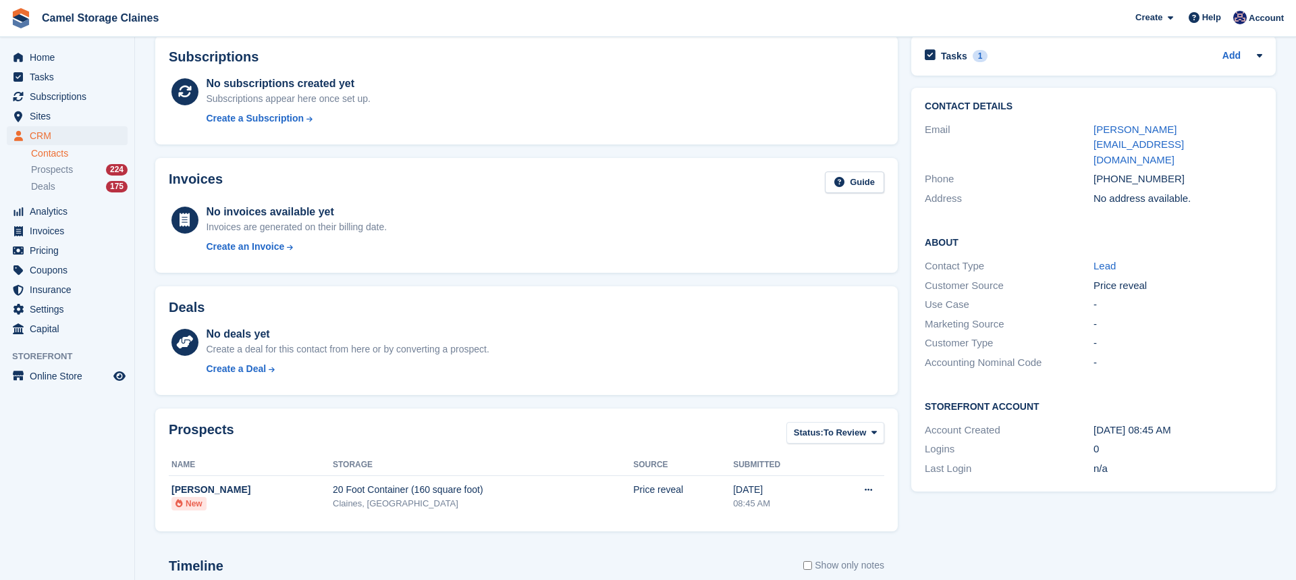
scroll to position [63, 0]
click at [364, 178] on div "Invoices Guide" at bounding box center [527, 188] width 716 height 30
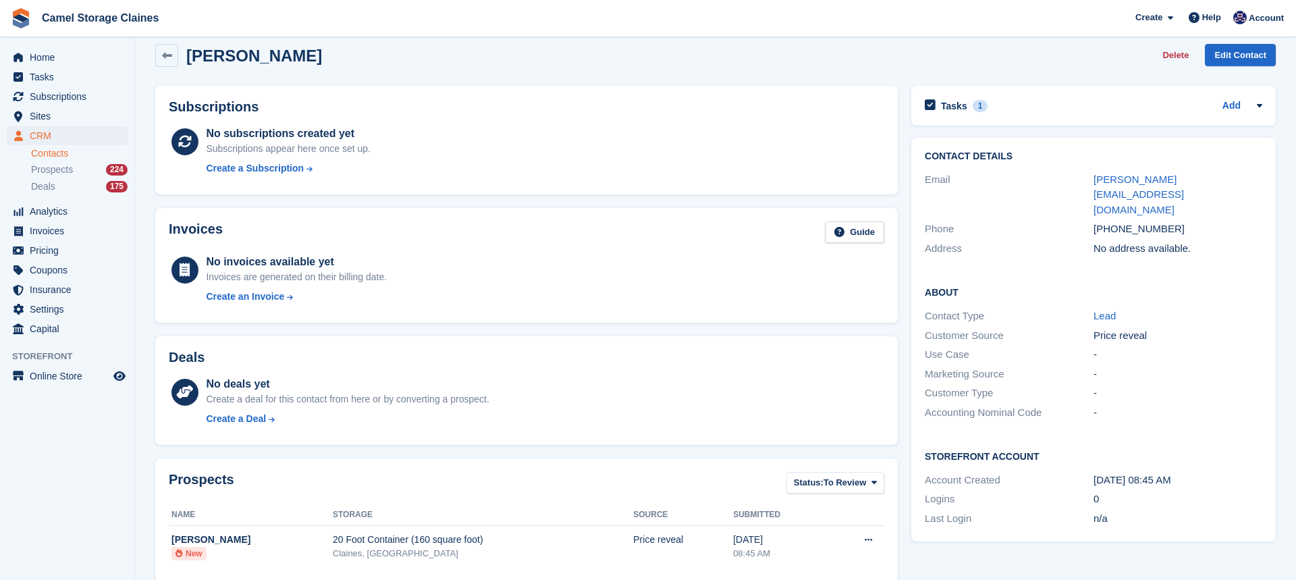
scroll to position [0, 0]
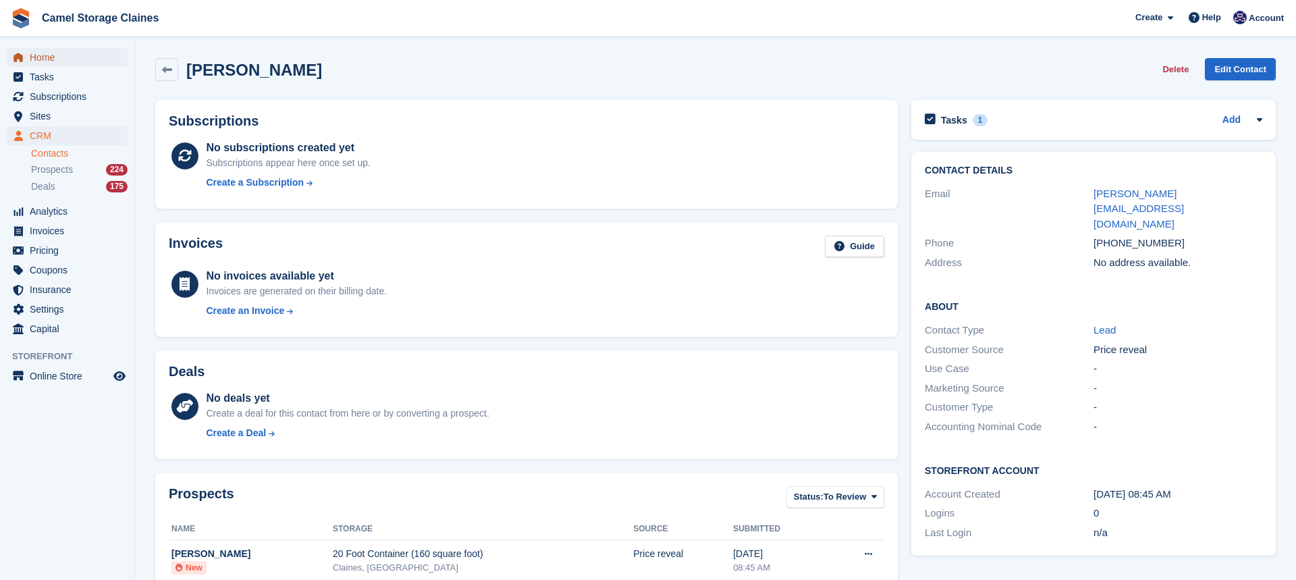
click at [66, 60] on span "Home" at bounding box center [70, 57] width 81 height 19
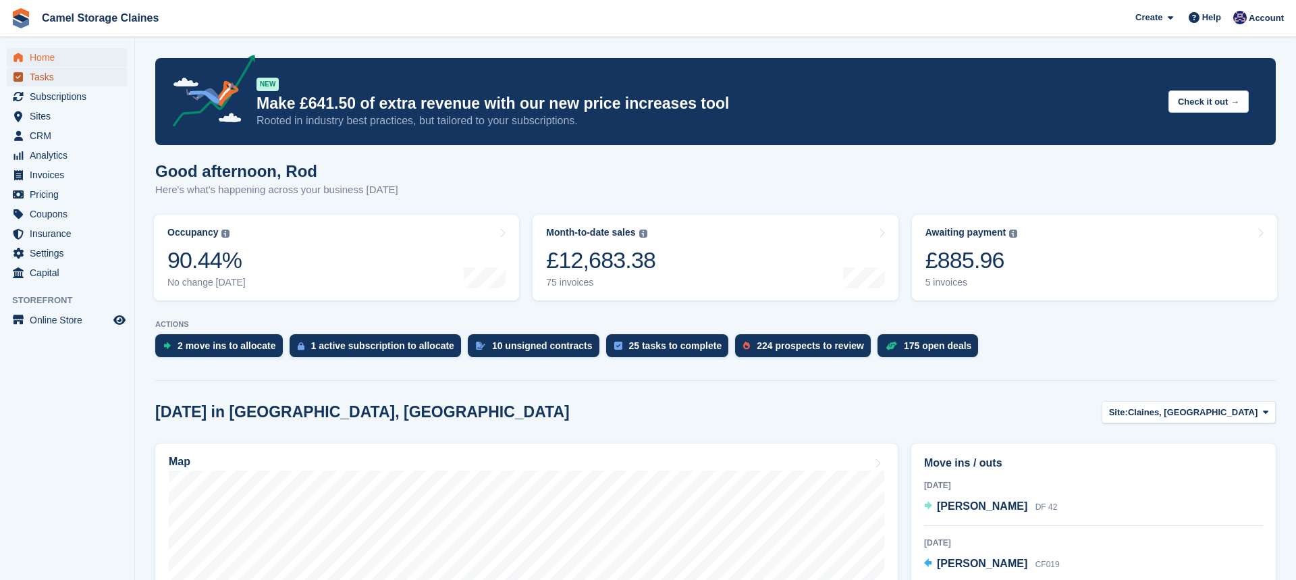
click at [46, 82] on span "Tasks" at bounding box center [70, 77] width 81 height 19
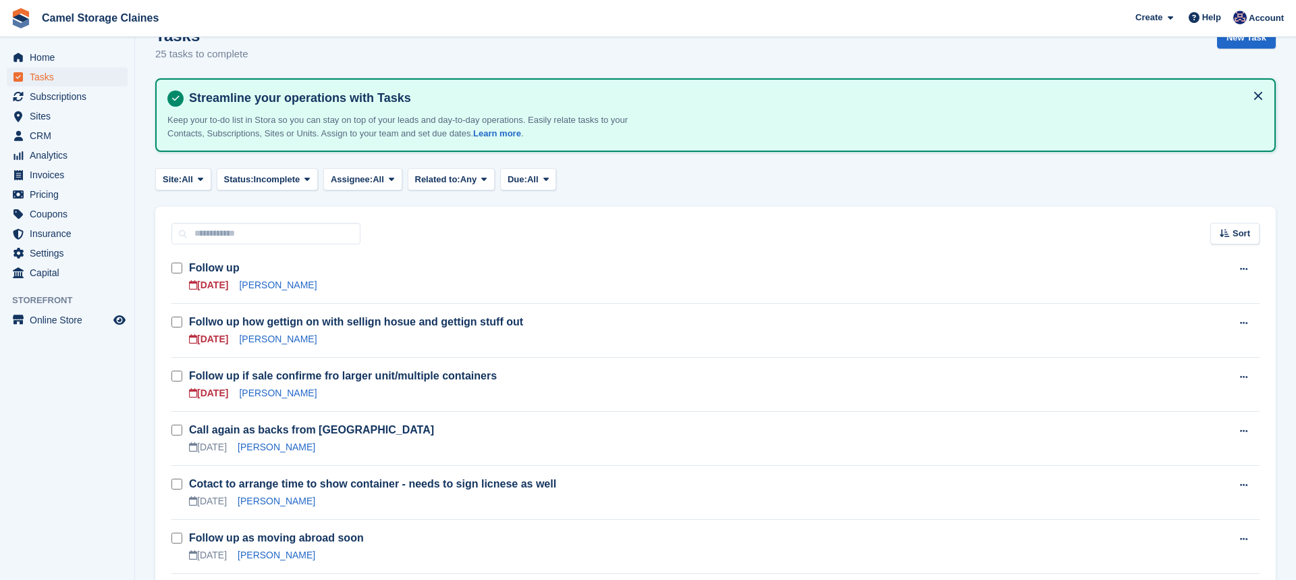
scroll to position [36, 0]
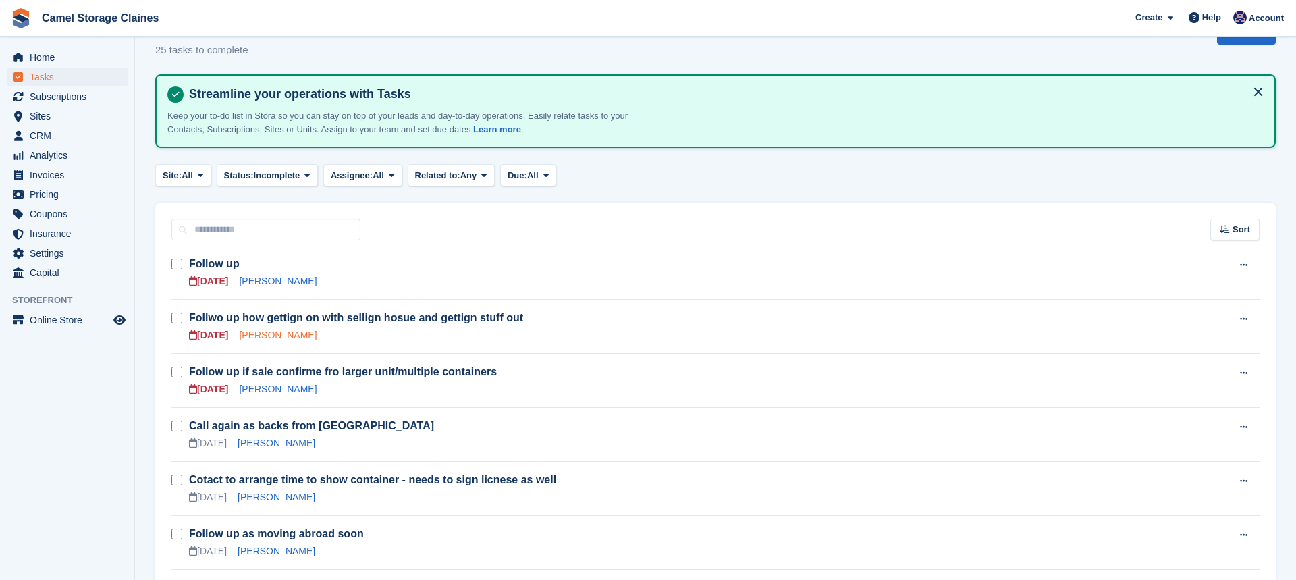
click at [263, 339] on link "[PERSON_NAME]" at bounding box center [278, 335] width 78 height 11
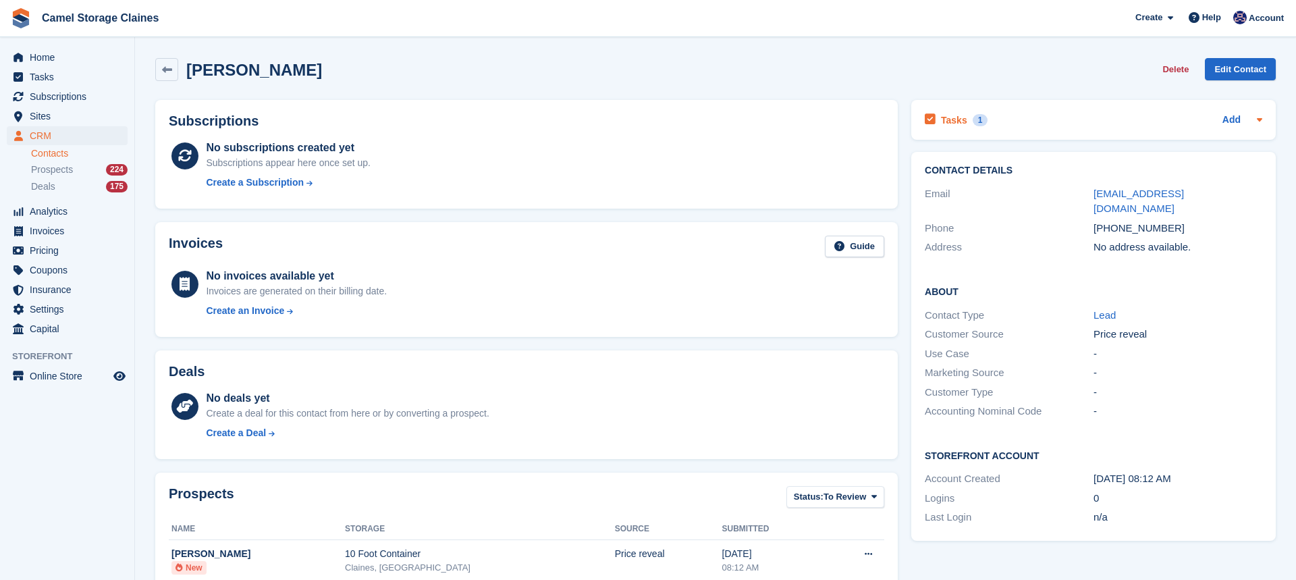
click at [960, 122] on h2 "Tasks" at bounding box center [954, 120] width 26 height 12
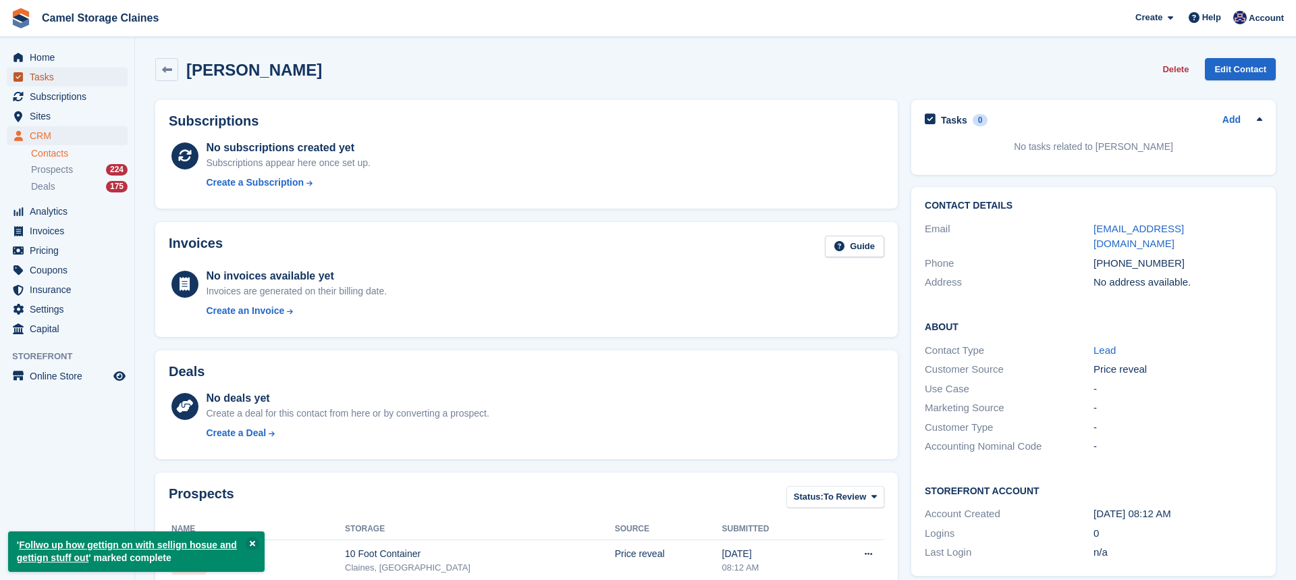
click at [30, 82] on span "Tasks" at bounding box center [70, 77] width 81 height 19
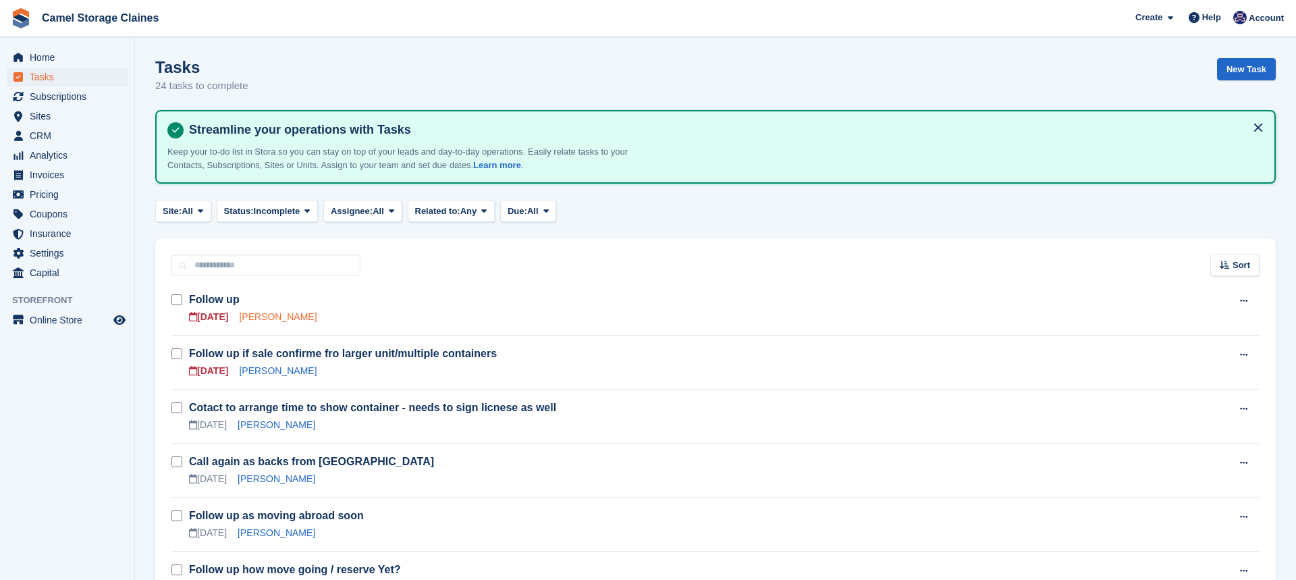
click at [258, 317] on link "Neil Welch" at bounding box center [278, 316] width 78 height 11
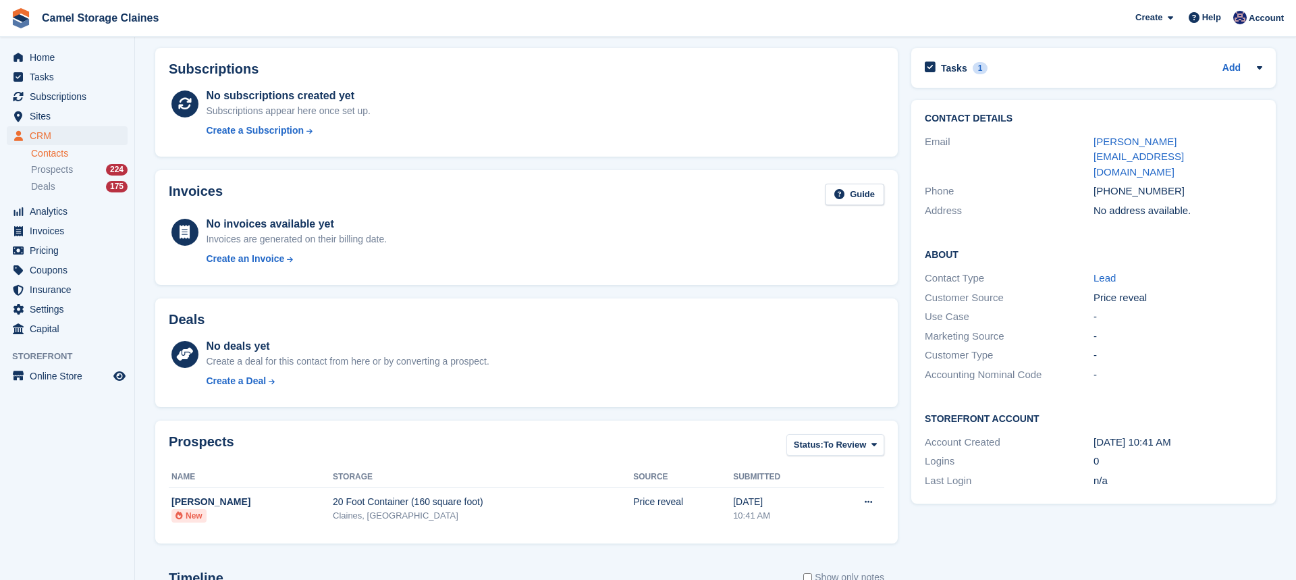
scroll to position [13, 0]
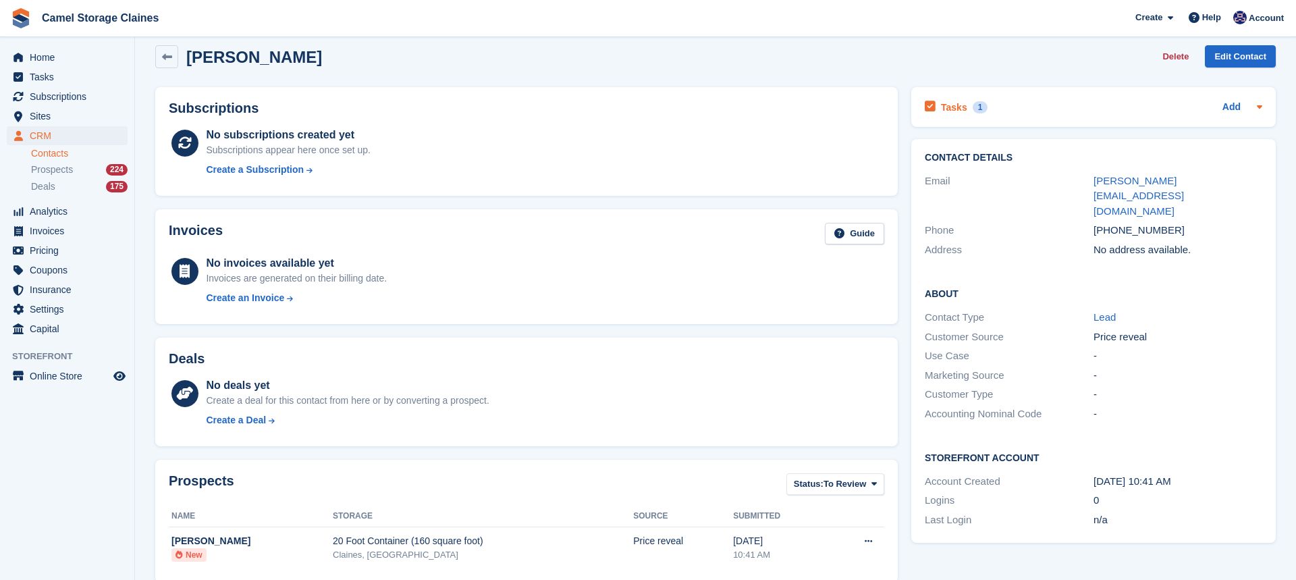
click at [948, 105] on h2 "Tasks" at bounding box center [954, 107] width 26 height 12
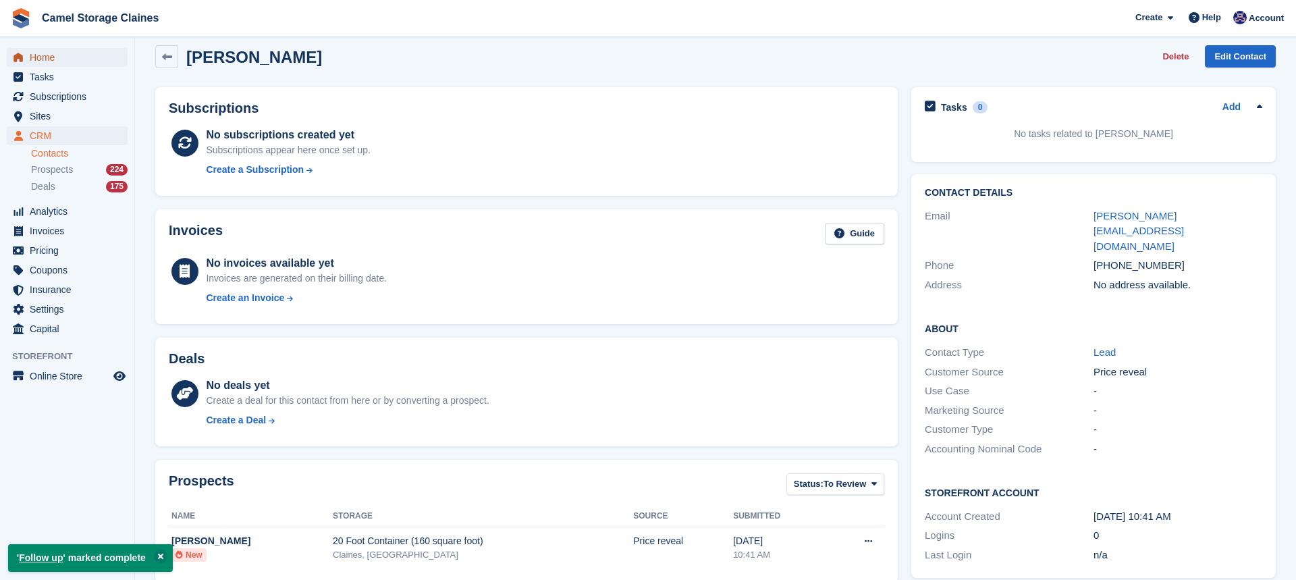
click at [93, 50] on span "Home" at bounding box center [70, 57] width 81 height 19
